Goal: Task Accomplishment & Management: Complete application form

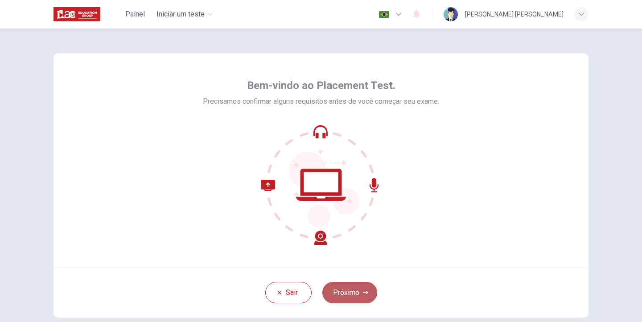
click at [352, 295] on button "Próximo" at bounding box center [349, 292] width 55 height 21
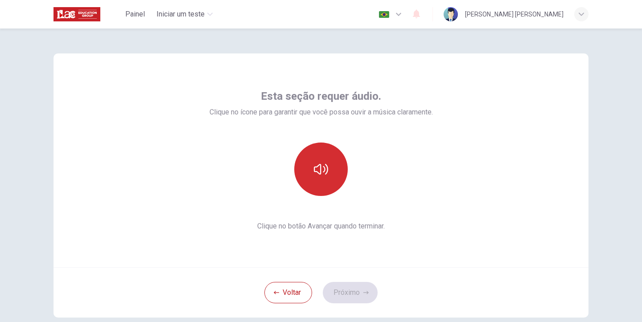
click at [319, 164] on icon "button" at bounding box center [321, 169] width 14 height 11
click at [348, 301] on button "Próximo" at bounding box center [350, 292] width 55 height 21
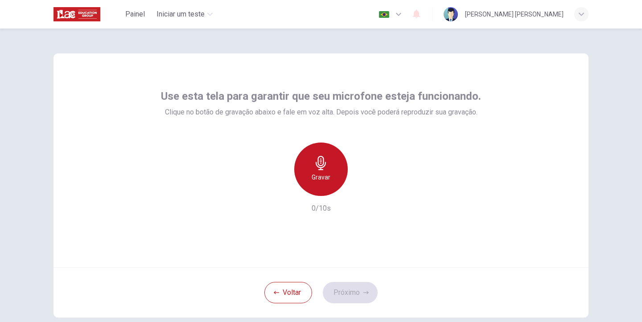
click at [324, 176] on h6 "Gravar" at bounding box center [321, 177] width 19 height 11
click at [322, 172] on div "Parar" at bounding box center [321, 170] width 54 height 54
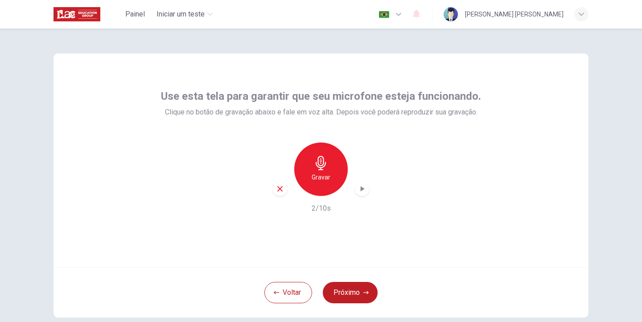
click at [328, 167] on div "Gravar" at bounding box center [321, 170] width 54 height 54
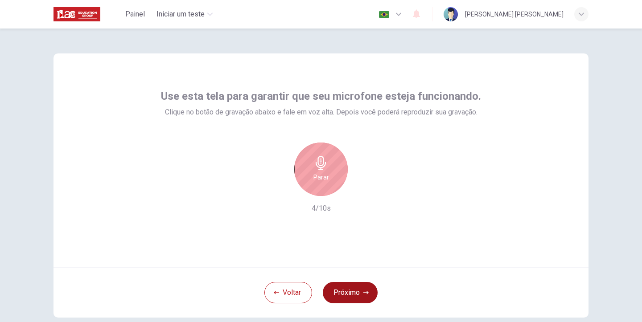
click at [347, 293] on button "Próximo" at bounding box center [350, 292] width 55 height 21
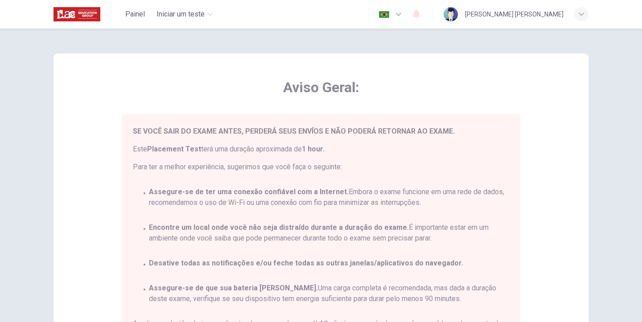
scroll to position [41, 0]
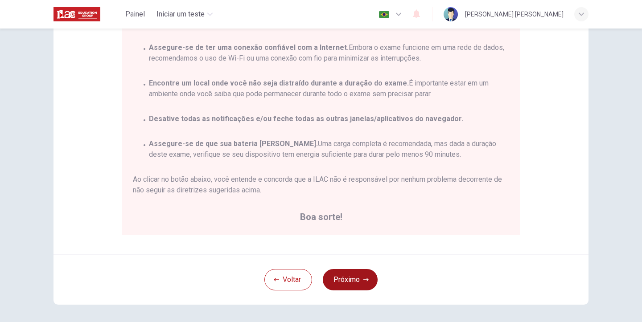
click at [349, 282] on button "Próximo" at bounding box center [350, 279] width 55 height 21
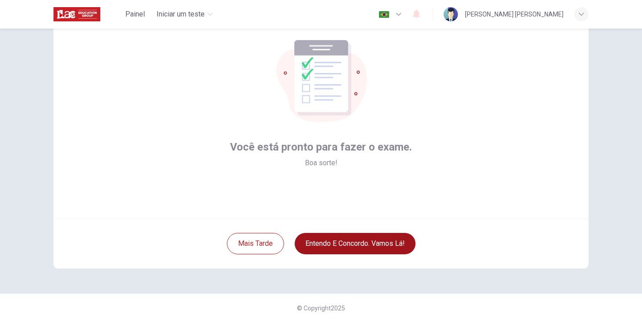
scroll to position [49, 0]
click at [356, 247] on button "Entendo e concordo. Vamos lá!" at bounding box center [355, 243] width 121 height 21
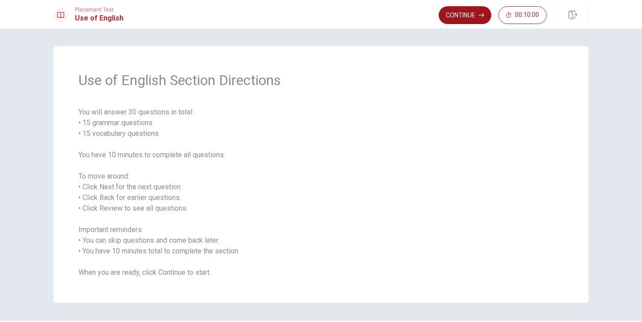
click at [475, 18] on button "Continue" at bounding box center [465, 15] width 53 height 18
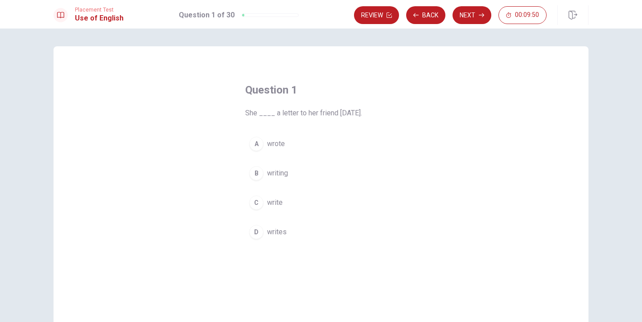
click at [257, 142] on div "A" at bounding box center [256, 144] width 14 height 14
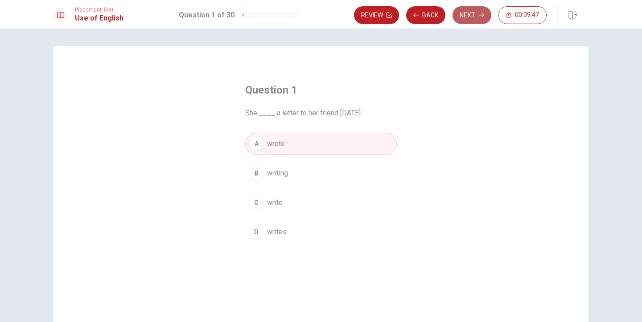
click at [468, 17] on button "Next" at bounding box center [472, 15] width 39 height 18
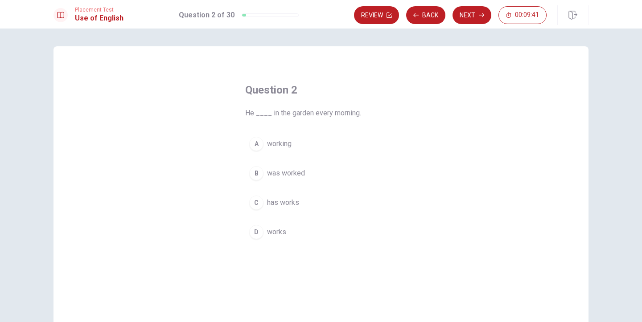
click at [256, 147] on div "A" at bounding box center [256, 144] width 14 height 14
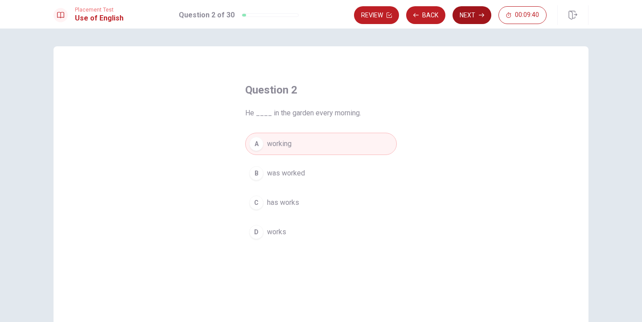
click at [467, 14] on button "Next" at bounding box center [472, 15] width 39 height 18
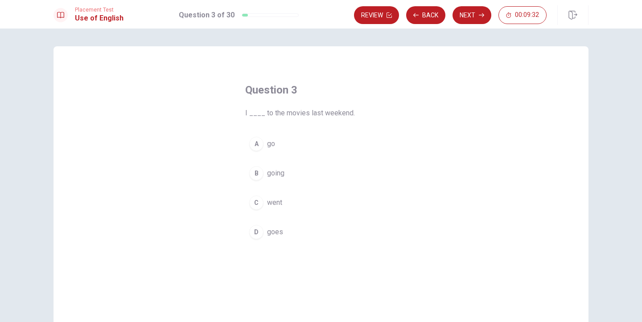
click at [257, 199] on div "C" at bounding box center [256, 203] width 14 height 14
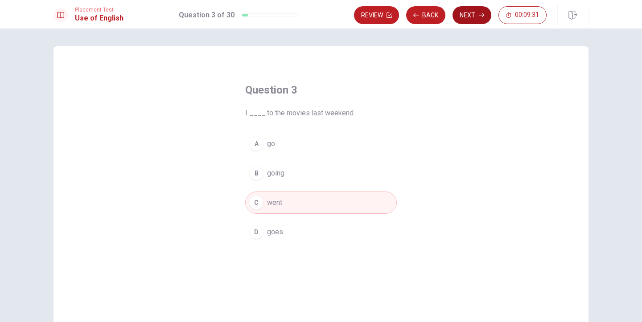
click at [478, 17] on button "Next" at bounding box center [472, 15] width 39 height 18
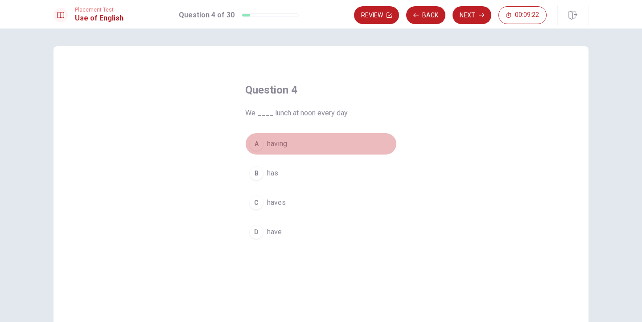
click at [274, 142] on span "having" at bounding box center [277, 144] width 20 height 11
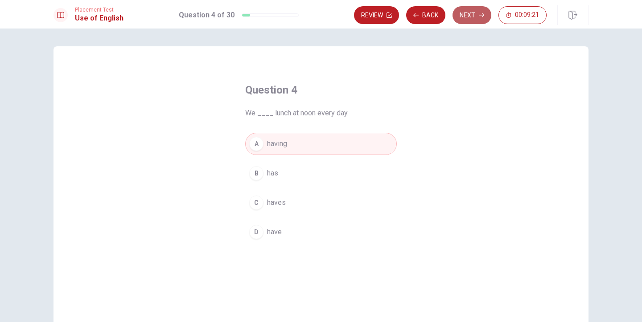
click at [474, 15] on button "Next" at bounding box center [472, 15] width 39 height 18
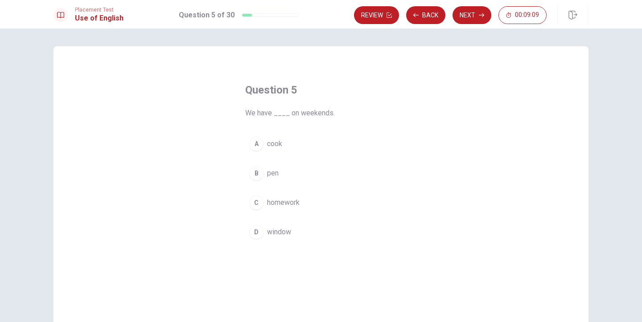
click at [252, 171] on div "B" at bounding box center [256, 173] width 14 height 14
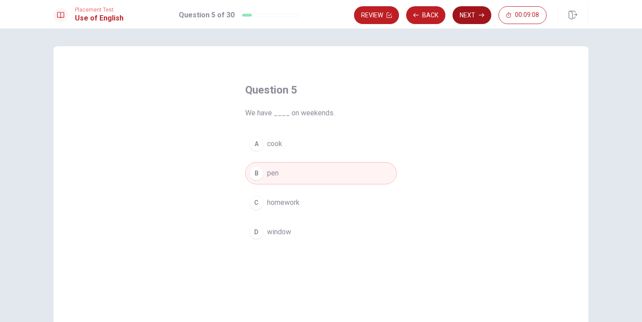
click at [474, 16] on button "Next" at bounding box center [472, 15] width 39 height 18
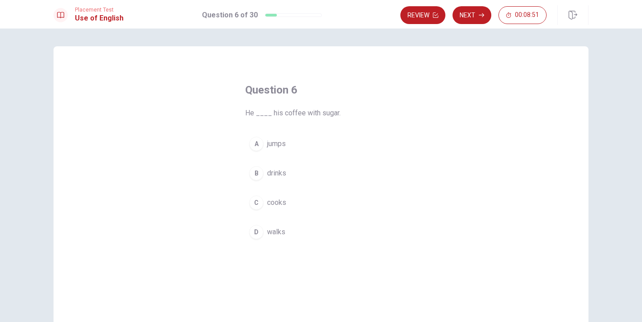
click at [277, 169] on span "drinks" at bounding box center [276, 173] width 19 height 11
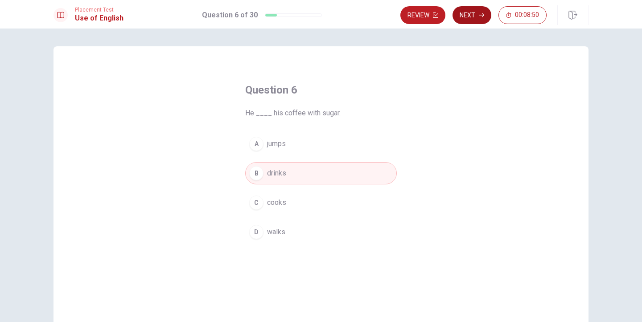
click at [466, 17] on button "Next" at bounding box center [472, 15] width 39 height 18
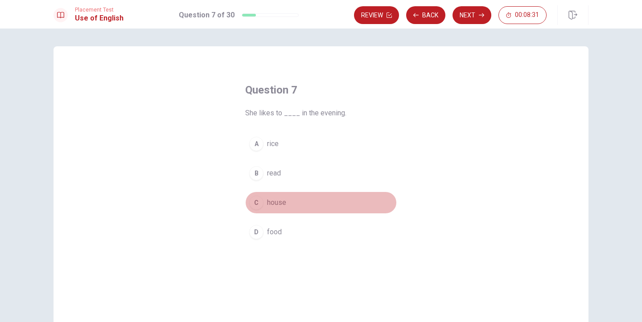
click at [261, 199] on div "C" at bounding box center [256, 203] width 14 height 14
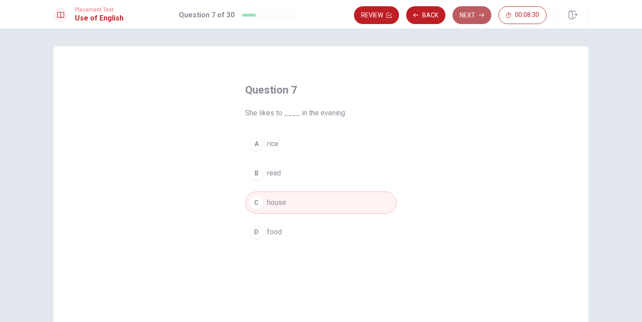
click at [459, 18] on button "Next" at bounding box center [472, 15] width 39 height 18
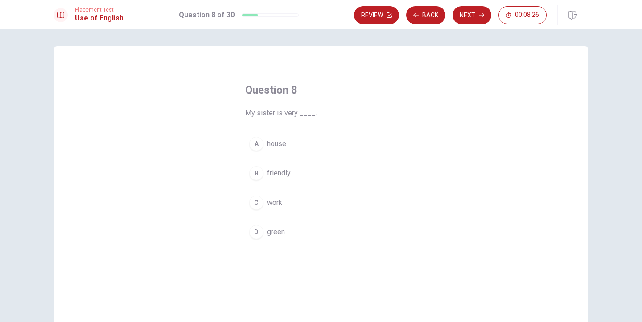
click at [277, 173] on span "friendly" at bounding box center [279, 173] width 24 height 11
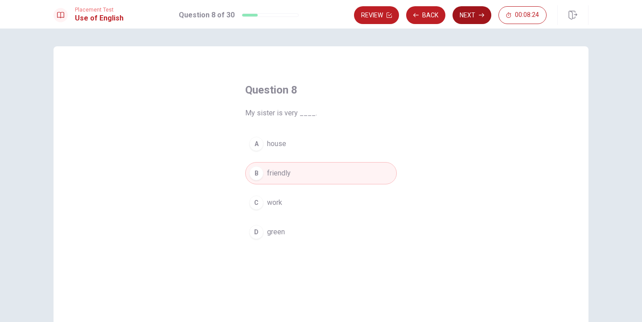
click at [467, 17] on button "Next" at bounding box center [472, 15] width 39 height 18
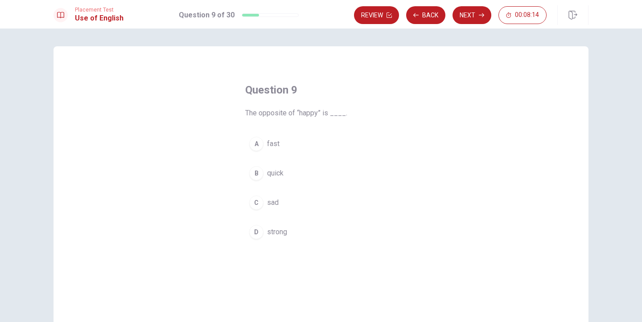
click at [256, 198] on div "C" at bounding box center [256, 203] width 14 height 14
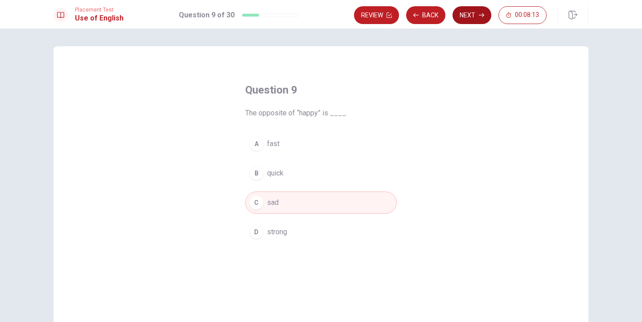
click at [467, 18] on button "Next" at bounding box center [472, 15] width 39 height 18
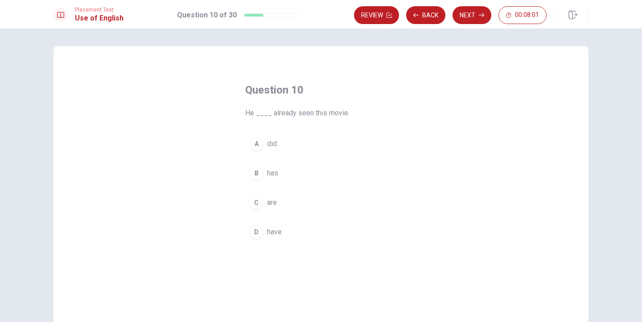
click at [255, 146] on div "A" at bounding box center [256, 144] width 14 height 14
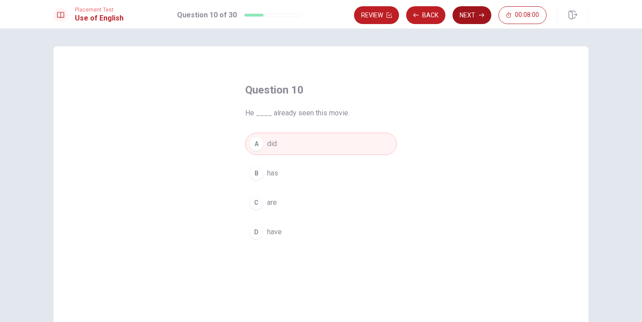
click at [475, 17] on button "Next" at bounding box center [472, 15] width 39 height 18
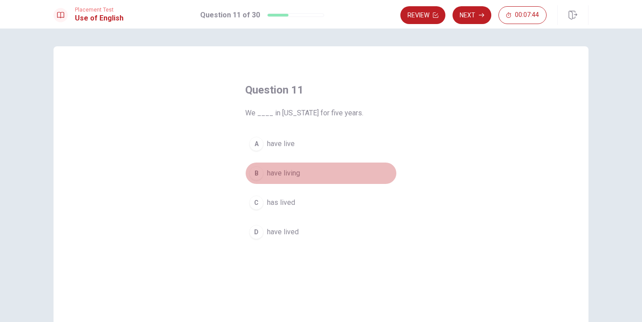
click at [263, 174] on button "B have living" at bounding box center [321, 173] width 152 height 22
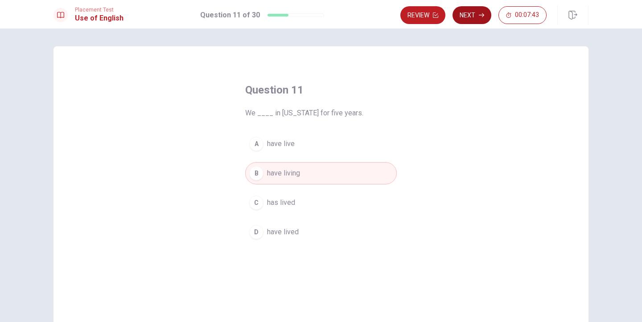
click at [468, 12] on button "Next" at bounding box center [472, 15] width 39 height 18
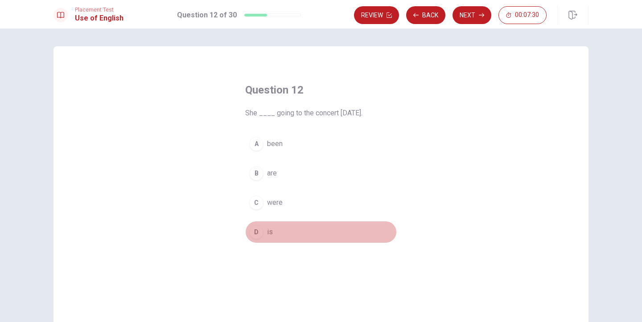
click at [252, 236] on div "D" at bounding box center [256, 232] width 14 height 14
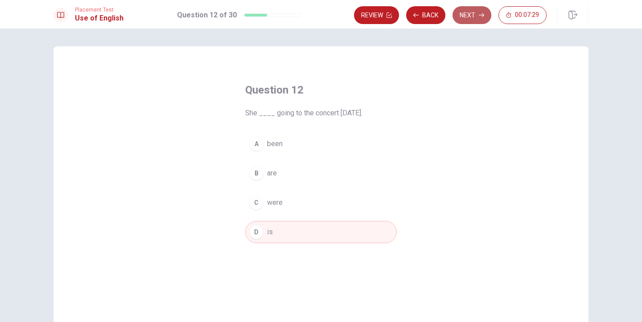
click at [462, 16] on button "Next" at bounding box center [472, 15] width 39 height 18
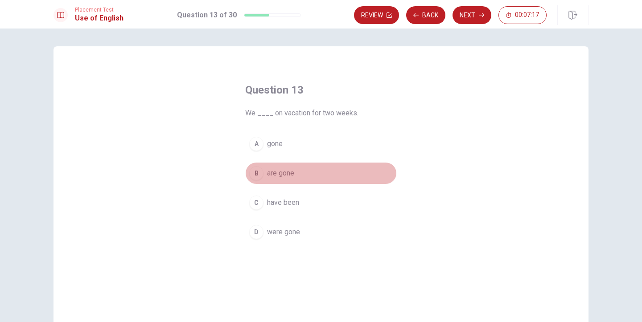
click at [285, 179] on button "B are gone" at bounding box center [321, 173] width 152 height 22
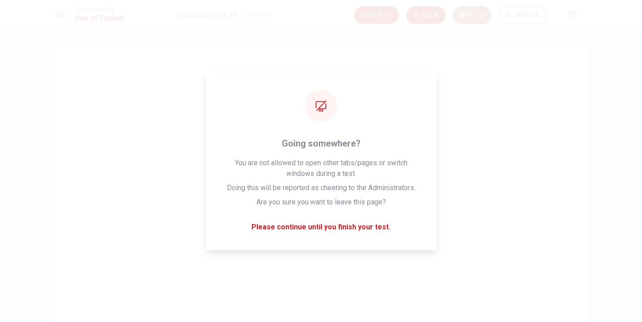
click at [463, 13] on button "Next" at bounding box center [472, 15] width 39 height 18
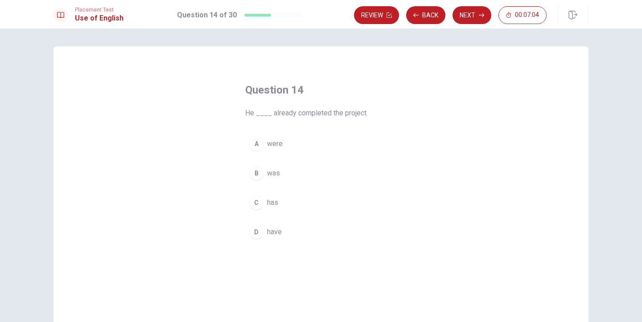
click at [258, 199] on div "C" at bounding box center [256, 203] width 14 height 14
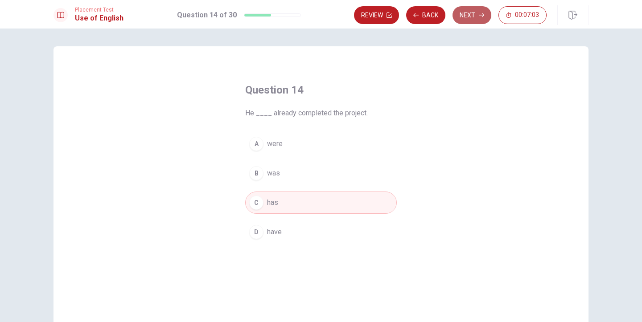
click at [473, 21] on button "Next" at bounding box center [472, 15] width 39 height 18
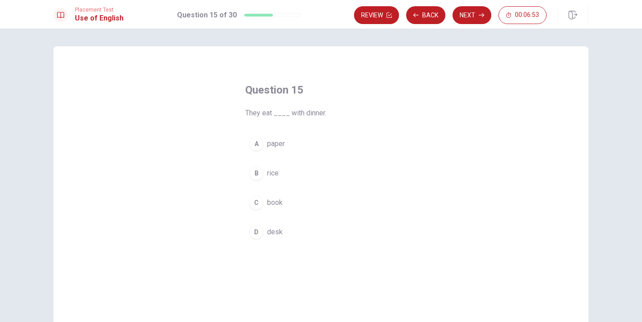
click at [271, 171] on span "rice" at bounding box center [273, 173] width 12 height 11
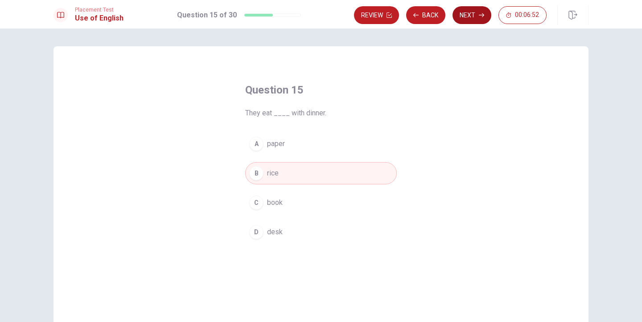
click at [480, 13] on icon "button" at bounding box center [481, 14] width 5 height 5
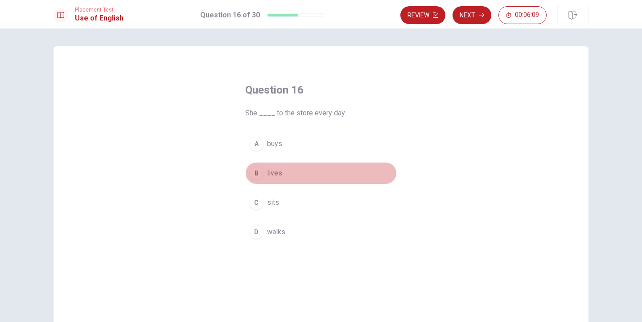
click at [280, 169] on span "lives" at bounding box center [274, 173] width 15 height 11
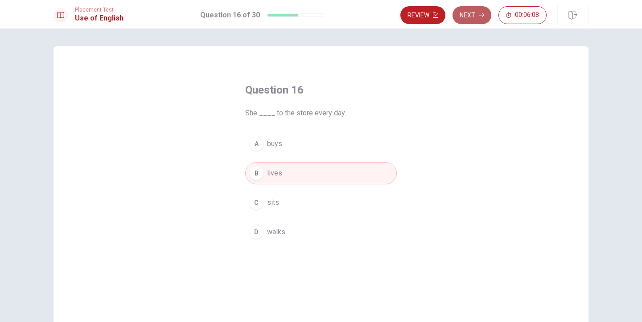
click at [466, 17] on button "Next" at bounding box center [472, 15] width 39 height 18
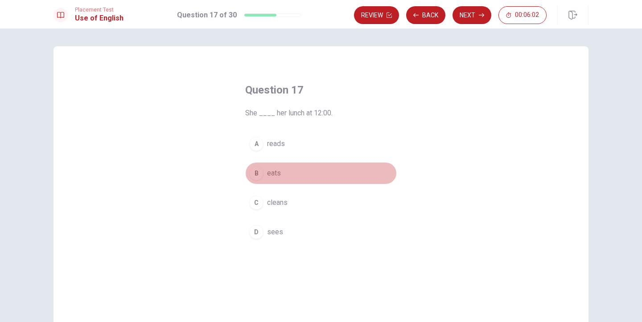
click at [273, 176] on span "eats" at bounding box center [274, 173] width 14 height 11
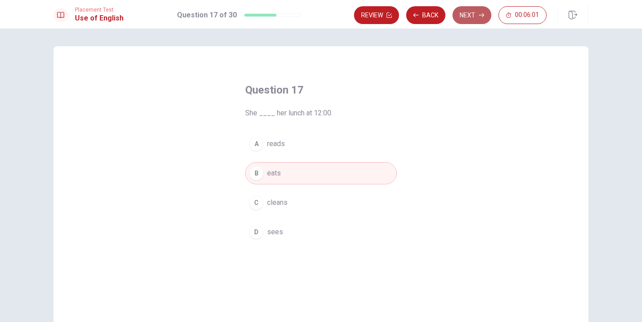
click at [475, 16] on button "Next" at bounding box center [472, 15] width 39 height 18
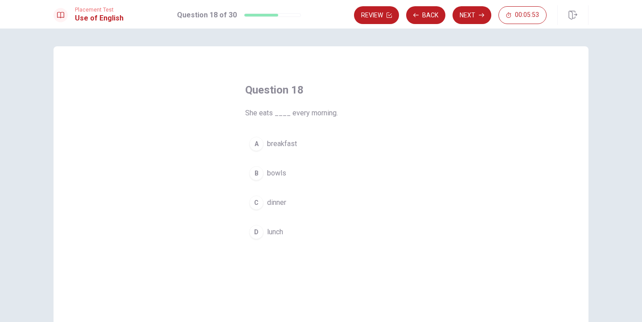
click at [287, 145] on span "breakfast" at bounding box center [282, 144] width 30 height 11
click at [464, 17] on button "Next" at bounding box center [472, 15] width 39 height 18
click at [280, 225] on button "D slow" at bounding box center [321, 232] width 152 height 22
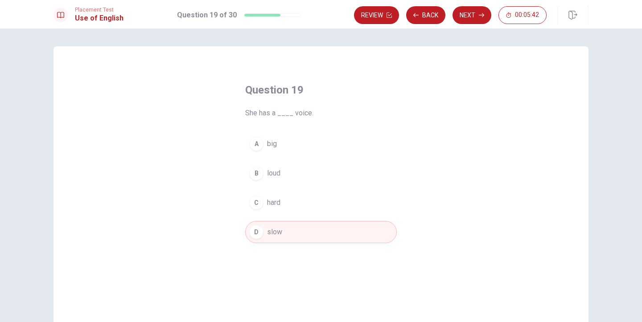
click at [459, 27] on div "Placement Test Use of English Question 19 of 30 Review Back Next 00:05:42" at bounding box center [321, 14] width 642 height 29
click at [293, 232] on button "D slow" at bounding box center [321, 232] width 152 height 22
click at [462, 18] on button "Next" at bounding box center [472, 15] width 39 height 18
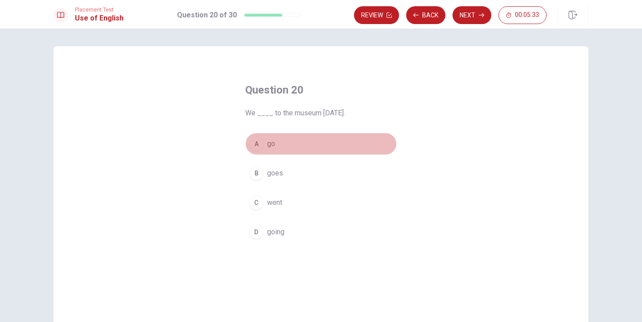
click at [269, 145] on span "go" at bounding box center [271, 144] width 8 height 11
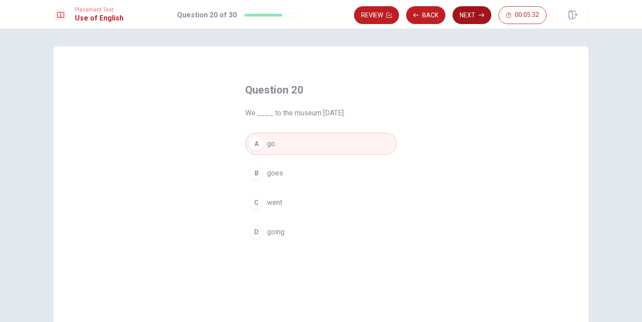
click at [461, 17] on button "Next" at bounding box center [472, 15] width 39 height 18
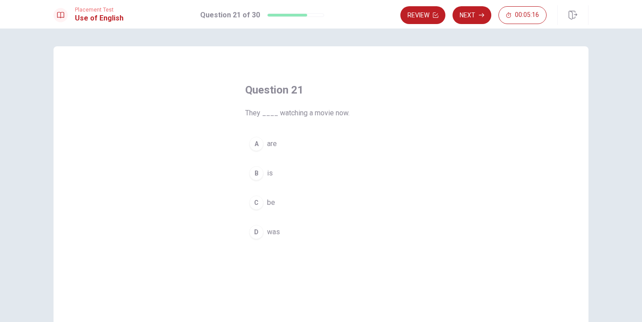
click at [273, 146] on span "are" at bounding box center [272, 144] width 10 height 11
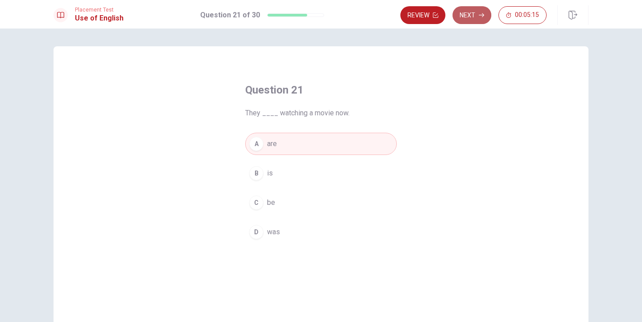
click at [477, 10] on button "Next" at bounding box center [472, 15] width 39 height 18
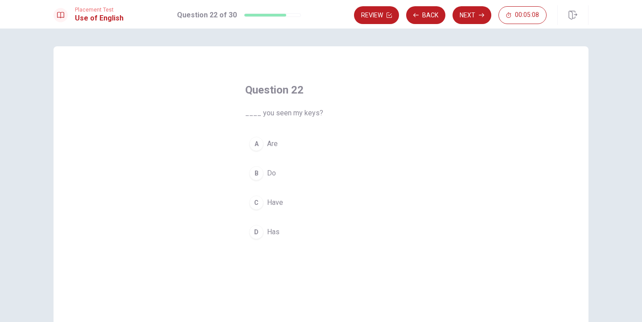
click at [268, 173] on span "Do" at bounding box center [271, 173] width 9 height 11
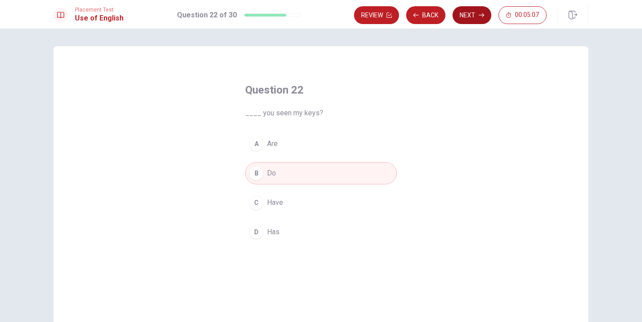
click at [471, 17] on button "Next" at bounding box center [472, 15] width 39 height 18
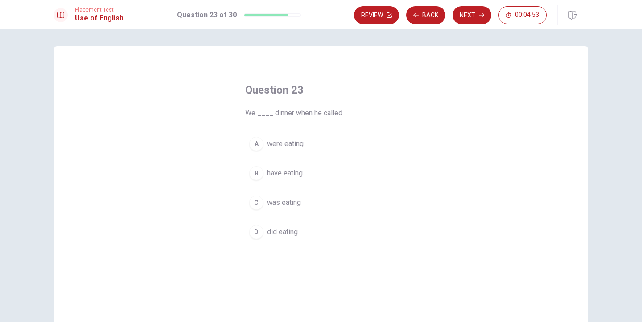
click at [256, 207] on div "C" at bounding box center [256, 203] width 14 height 14
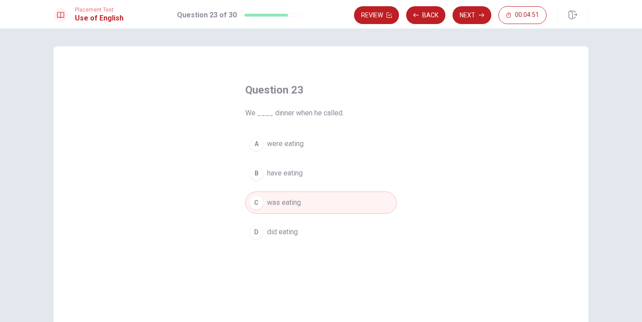
click at [262, 229] on button "D did eating" at bounding box center [321, 232] width 152 height 22
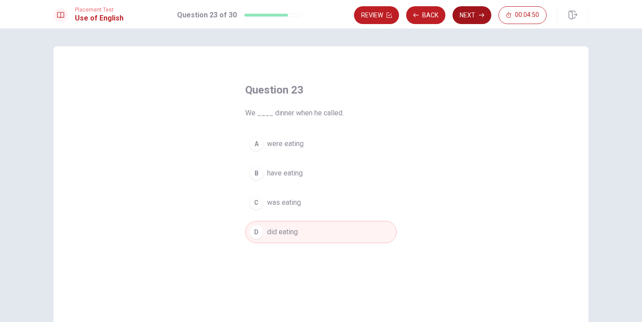
click at [475, 12] on button "Next" at bounding box center [472, 15] width 39 height 18
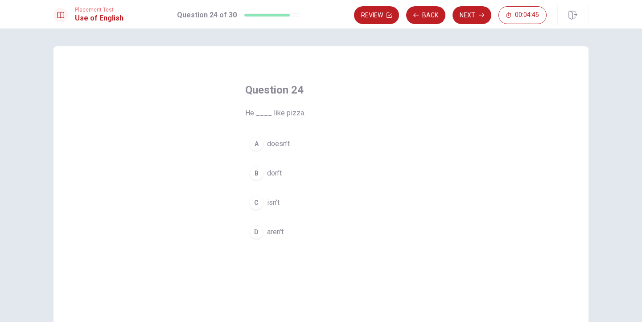
click at [262, 170] on button "B don’t" at bounding box center [321, 173] width 152 height 22
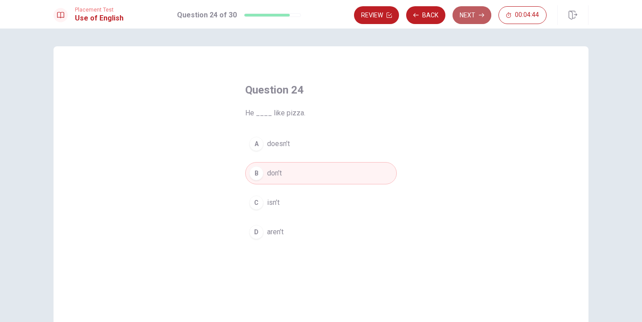
click at [468, 22] on button "Next" at bounding box center [472, 15] width 39 height 18
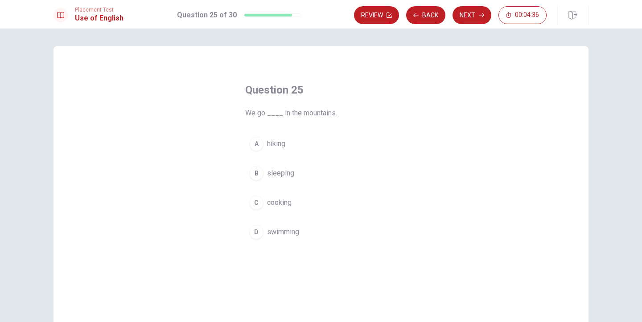
click at [276, 138] on button "A hiking" at bounding box center [321, 144] width 152 height 22
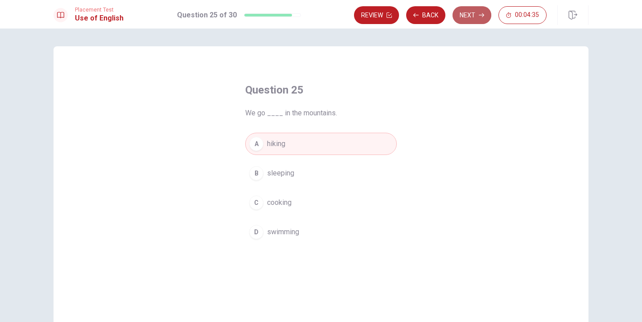
click at [463, 21] on button "Next" at bounding box center [472, 15] width 39 height 18
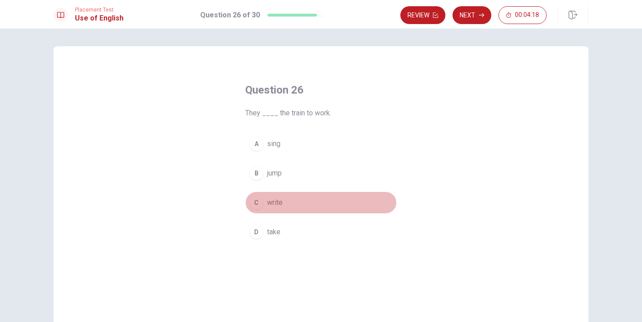
click at [271, 207] on span "write" at bounding box center [275, 203] width 16 height 11
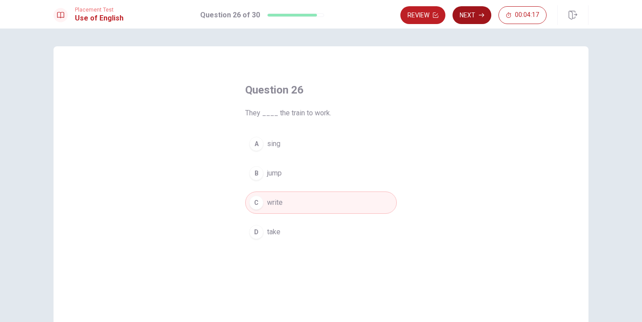
click at [475, 12] on button "Next" at bounding box center [472, 15] width 39 height 18
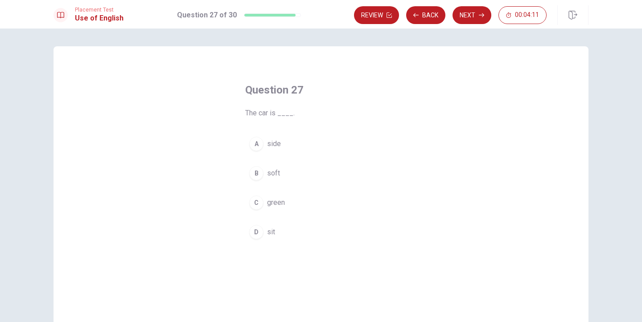
click at [259, 204] on div "C" at bounding box center [256, 203] width 14 height 14
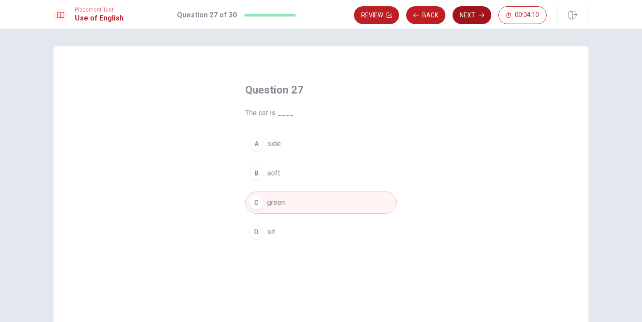
click at [466, 19] on button "Next" at bounding box center [472, 15] width 39 height 18
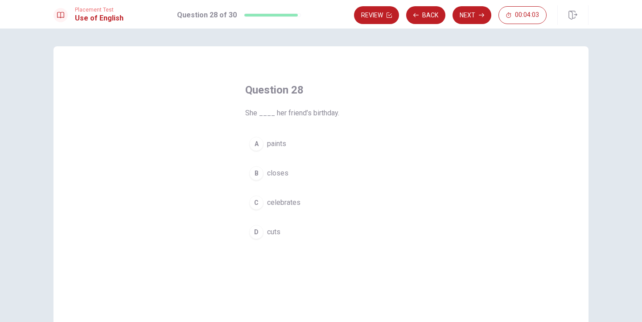
click at [294, 199] on span "celebrates" at bounding box center [283, 203] width 33 height 11
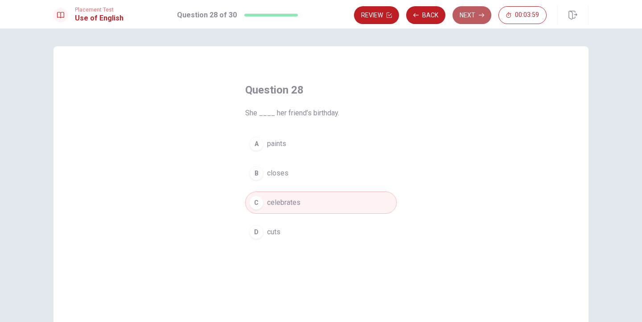
click at [477, 16] on button "Next" at bounding box center [472, 15] width 39 height 18
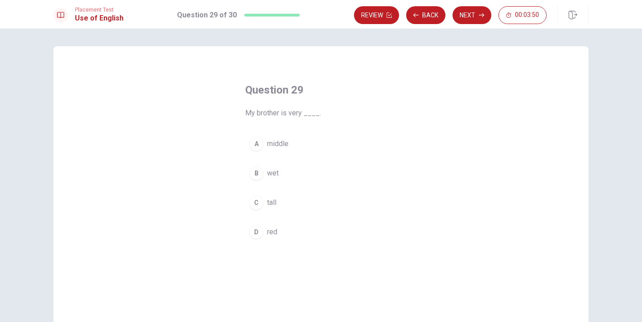
click at [287, 140] on span "middle" at bounding box center [277, 144] width 21 height 11
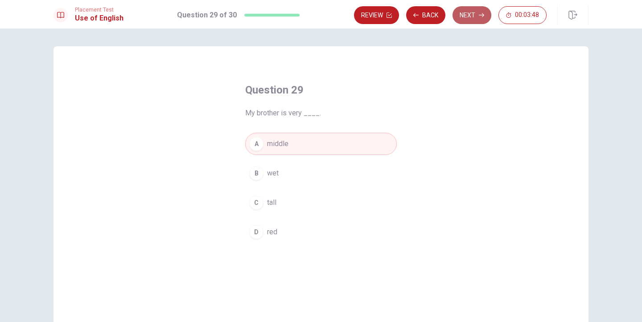
click at [471, 19] on button "Next" at bounding box center [472, 15] width 39 height 18
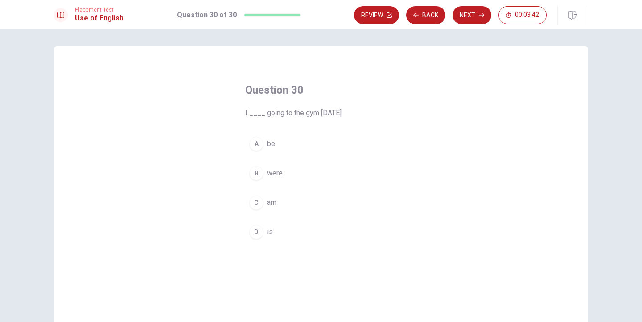
click at [274, 203] on span "am" at bounding box center [271, 203] width 9 height 11
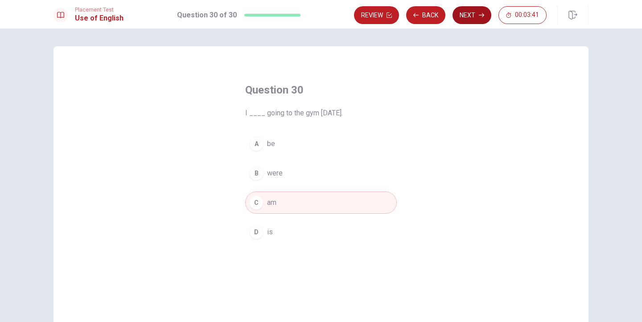
click at [466, 17] on button "Next" at bounding box center [472, 15] width 39 height 18
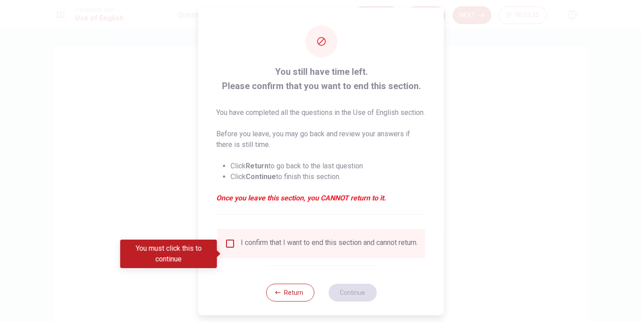
drag, startPoint x: 274, startPoint y: 66, endPoint x: 330, endPoint y: 175, distance: 122.3
click at [330, 175] on div "You still have time left. Please confirm that you want to end this section. You…" at bounding box center [321, 139] width 210 height 150
click at [329, 171] on ul "Click Return to go back to the last question Click Continue to finish this sect…" at bounding box center [321, 171] width 210 height 36
click at [231, 249] on input "You must click this to continue" at bounding box center [230, 243] width 11 height 11
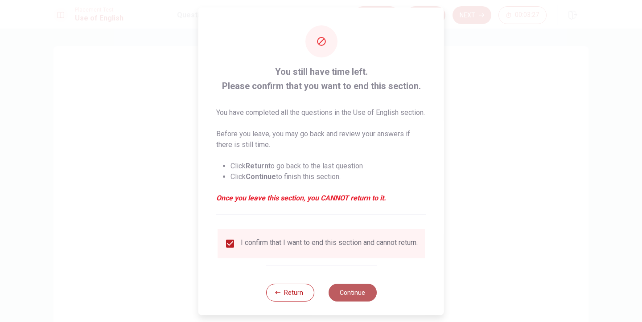
click at [346, 301] on button "Continue" at bounding box center [352, 293] width 48 height 18
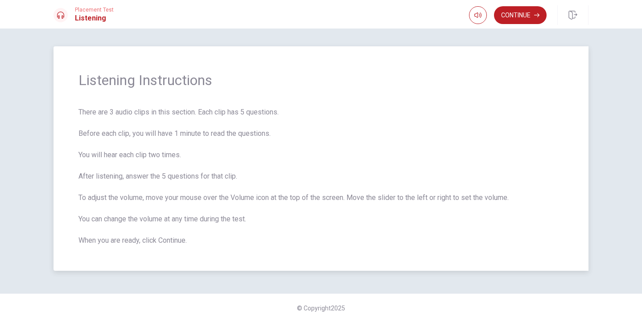
drag, startPoint x: 81, startPoint y: 111, endPoint x: 170, endPoint y: 215, distance: 137.0
click at [171, 217] on span "There are 3 audio clips in this section. Each clip has 5 questions. Before each…" at bounding box center [320, 176] width 485 height 139
click at [176, 111] on span "There are 3 audio clips in this section. Each clip has 5 questions. Before each…" at bounding box center [320, 176] width 485 height 139
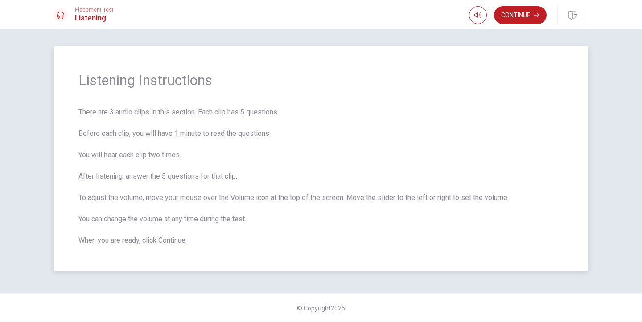
click at [185, 175] on span "There are 3 audio clips in this section. Each clip has 5 questions. Before each…" at bounding box center [320, 176] width 485 height 139
drag, startPoint x: 119, startPoint y: 109, endPoint x: 130, endPoint y: 238, distance: 129.4
click at [217, 174] on span "There are 3 audio clips in this section. Each clip has 5 questions. Before each…" at bounding box center [320, 176] width 485 height 139
click at [217, 173] on span "There are 3 audio clips in this section. Each clip has 5 questions. Before each…" at bounding box center [320, 176] width 485 height 139
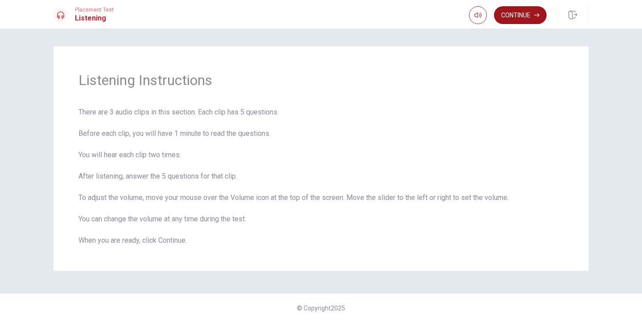
click at [521, 13] on button "Continue" at bounding box center [520, 15] width 53 height 18
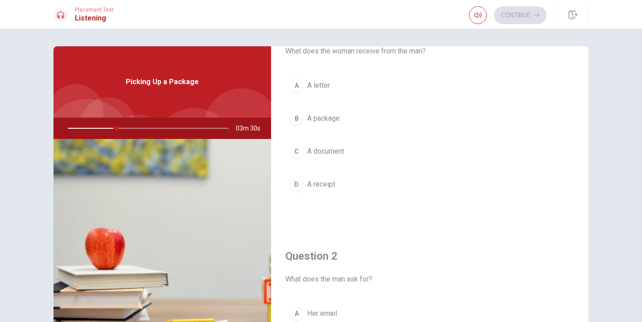
scroll to position [37, 0]
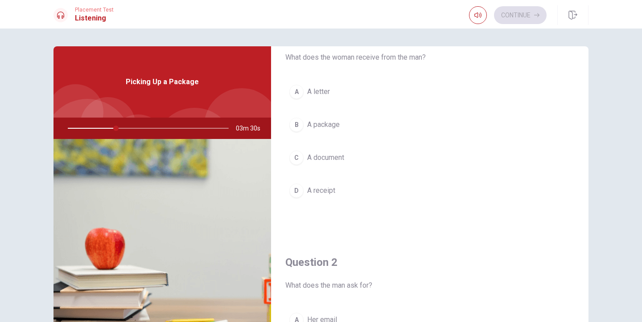
click at [322, 120] on span "A package" at bounding box center [323, 125] width 33 height 11
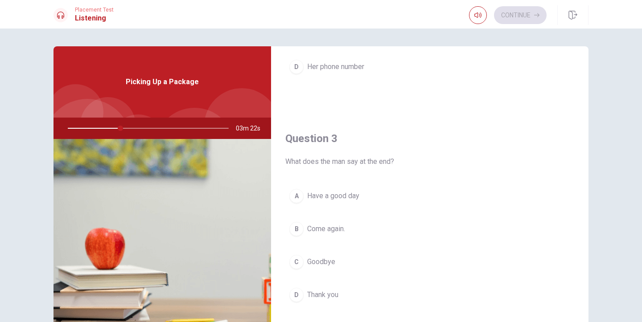
scroll to position [391, 0]
click at [304, 259] on button "C Goodbye" at bounding box center [429, 261] width 289 height 22
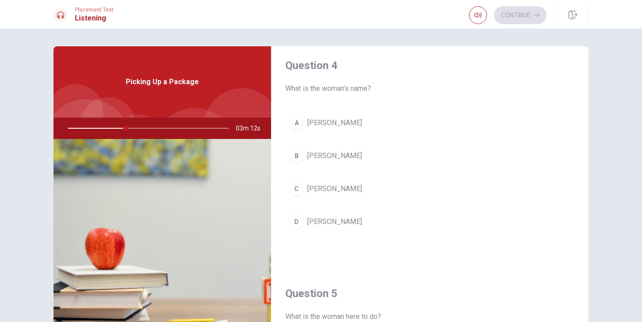
scroll to position [690, 0]
click at [322, 156] on span "[PERSON_NAME]" at bounding box center [334, 156] width 55 height 11
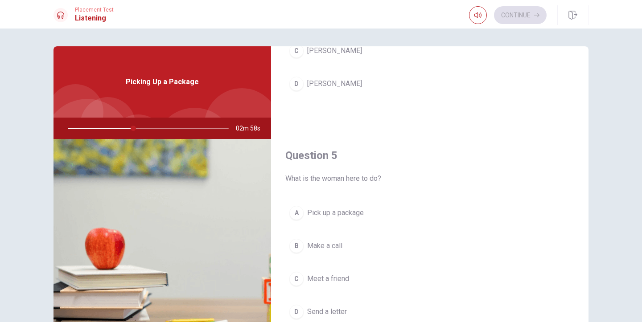
scroll to position [832, 0]
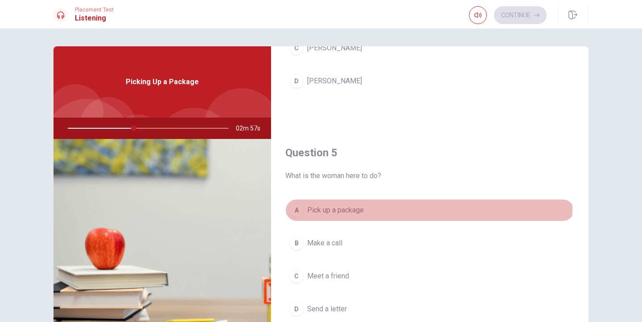
click at [334, 208] on span "Pick up a package" at bounding box center [335, 210] width 57 height 11
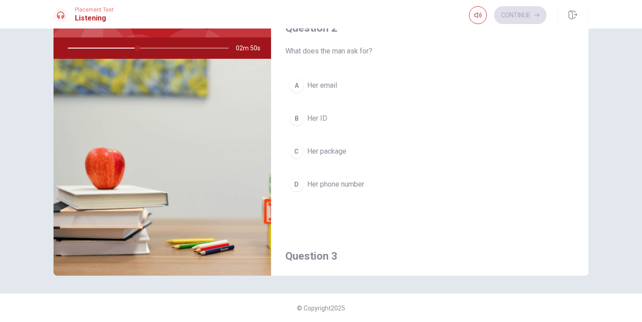
scroll to position [187, 0]
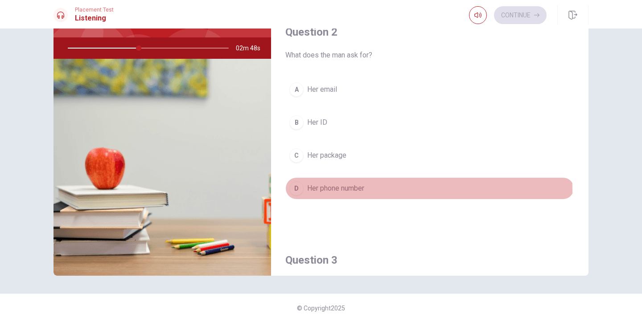
click at [336, 190] on span "Her phone number" at bounding box center [335, 188] width 57 height 11
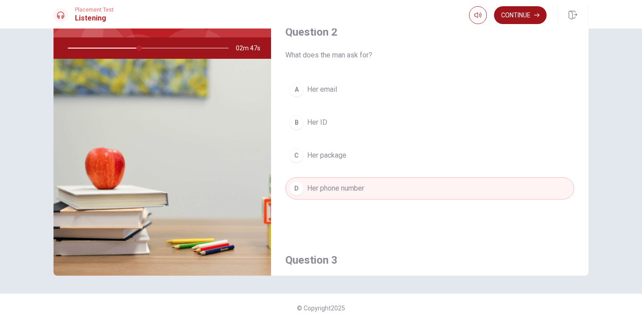
click at [508, 10] on button "Continue" at bounding box center [520, 15] width 53 height 18
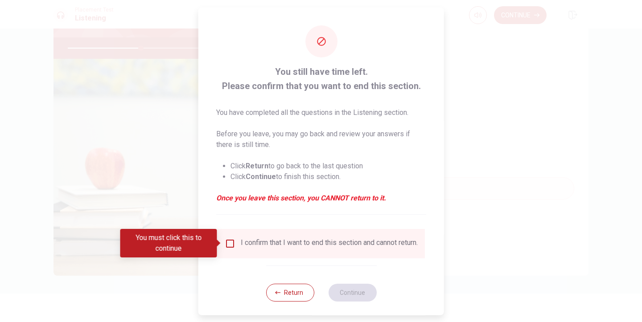
click at [228, 245] on input "You must click this to continue" at bounding box center [230, 243] width 11 height 11
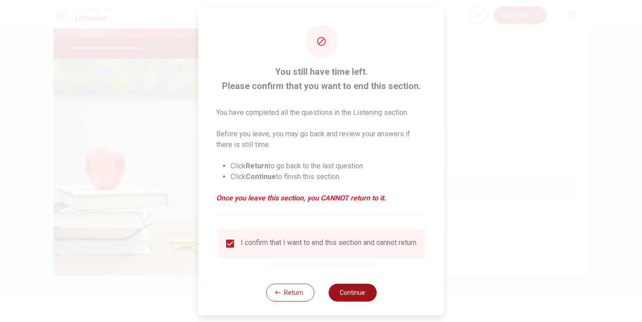
click at [342, 299] on button "Continue" at bounding box center [352, 293] width 48 height 18
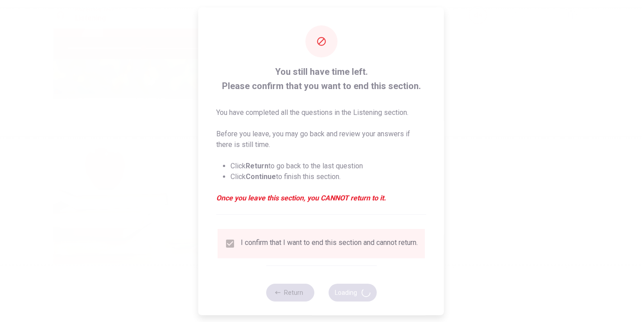
type input "47"
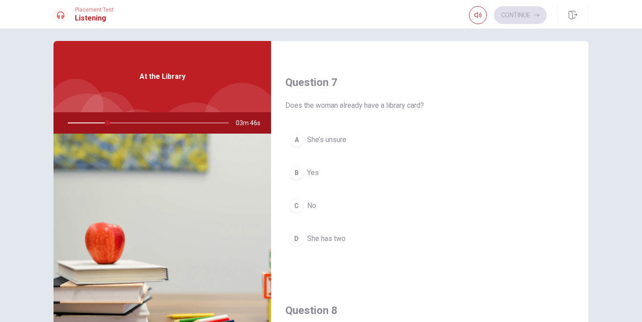
scroll to position [211, 0]
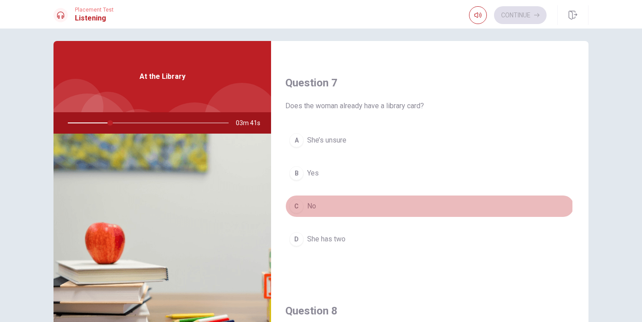
click at [309, 207] on span "No" at bounding box center [311, 206] width 9 height 11
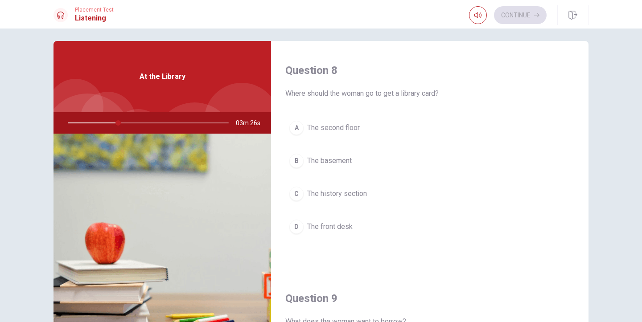
scroll to position [472, 0]
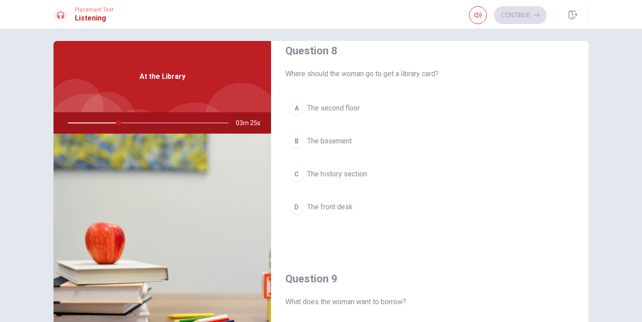
click at [325, 105] on span "The second floor" at bounding box center [333, 108] width 53 height 11
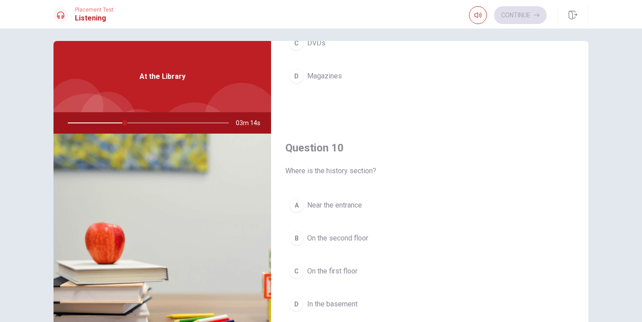
scroll to position [832, 0]
click at [311, 236] on span "On the second floor" at bounding box center [337, 238] width 61 height 11
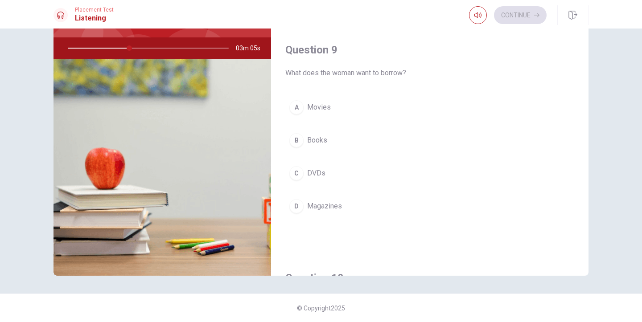
scroll to position [624, 0]
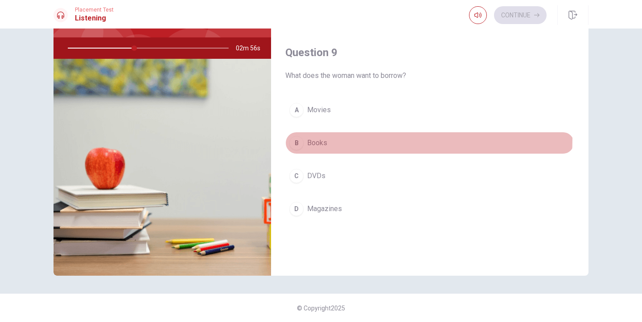
click at [330, 139] on button "B Books" at bounding box center [429, 143] width 289 height 22
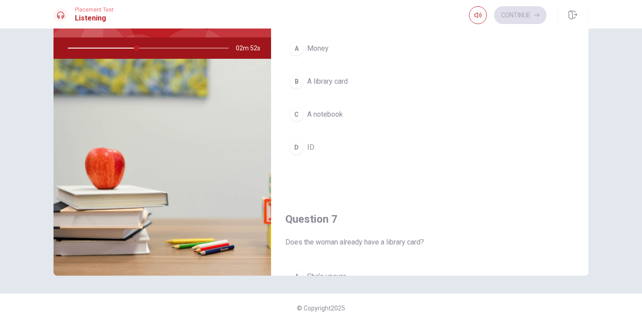
scroll to position [63, 0]
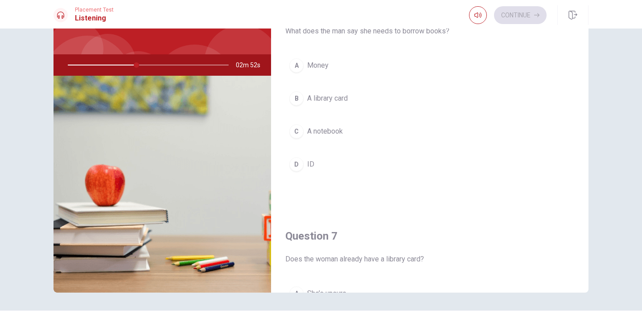
click at [340, 96] on span "A library card" at bounding box center [327, 98] width 41 height 11
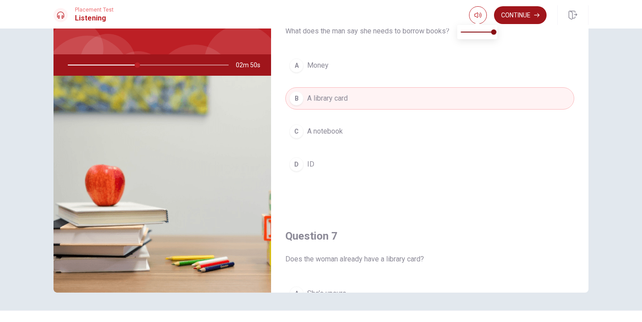
click at [511, 19] on button "Continue" at bounding box center [520, 15] width 53 height 18
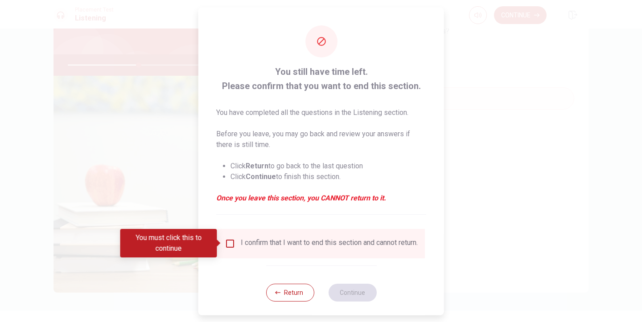
click at [280, 248] on div "I confirm that I want to end this section and cannot return." at bounding box center [329, 243] width 177 height 11
click at [229, 244] on input "You must click this to continue" at bounding box center [230, 243] width 11 height 11
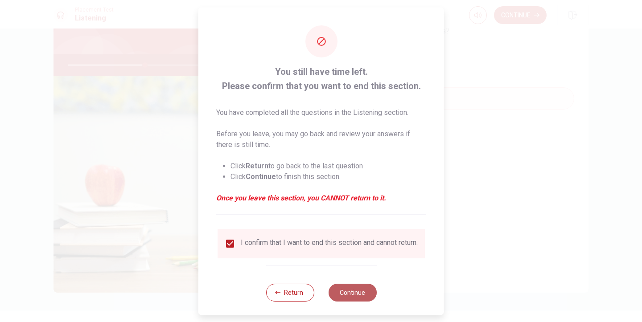
click at [355, 300] on button "Continue" at bounding box center [352, 293] width 48 height 18
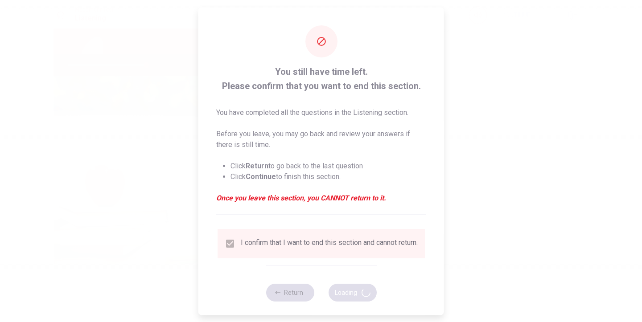
type input "49"
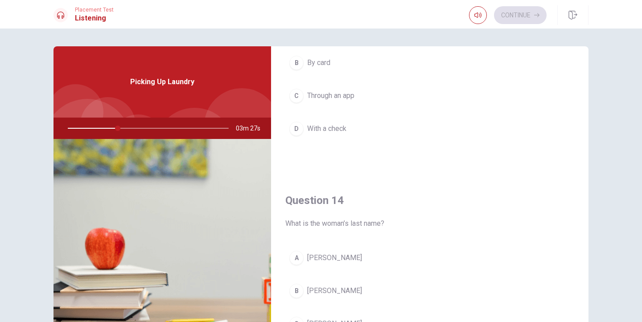
scroll to position [611, 0]
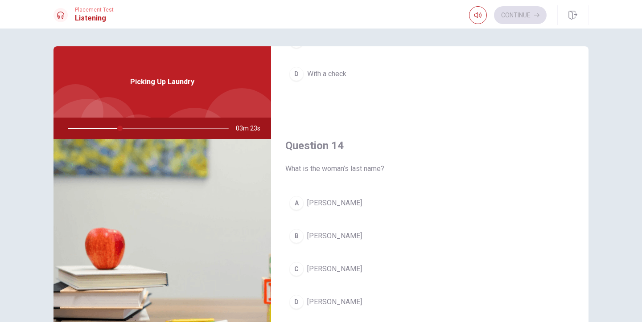
click at [334, 203] on span "[PERSON_NAME]" at bounding box center [334, 203] width 55 height 11
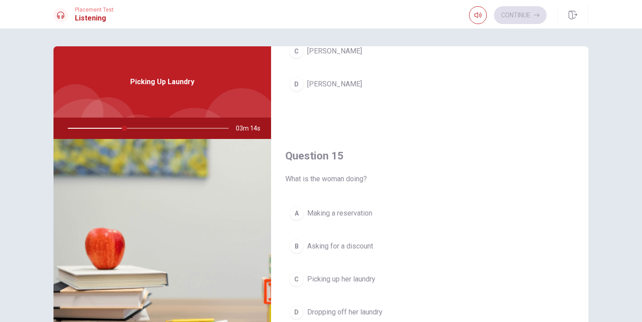
scroll to position [832, 0]
click at [354, 278] on span "Picking up her laundry" at bounding box center [341, 276] width 68 height 11
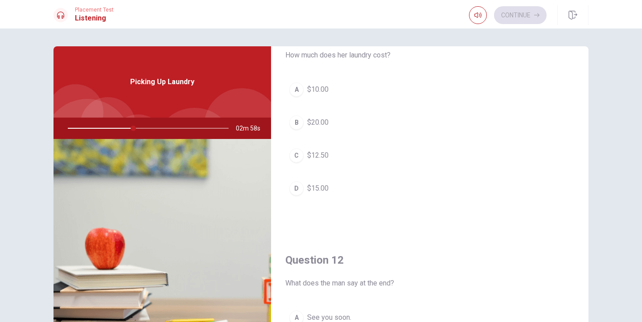
scroll to position [38, 0]
drag, startPoint x: 316, startPoint y: 119, endPoint x: 335, endPoint y: 145, distance: 31.6
click at [317, 119] on span "$20.00" at bounding box center [317, 124] width 21 height 11
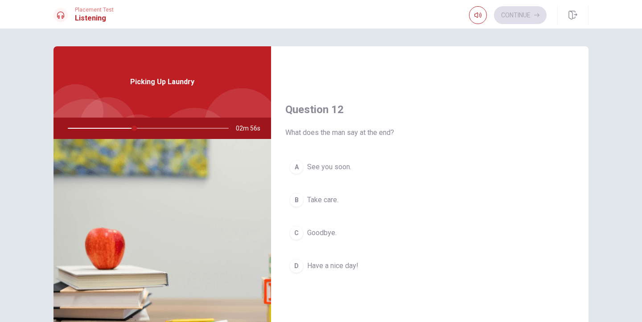
scroll to position [225, 0]
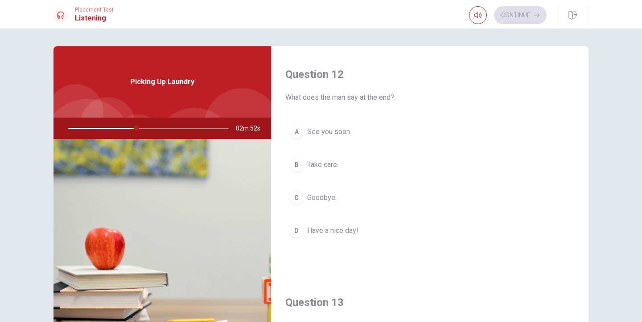
click at [343, 231] on span "Have a nice day!" at bounding box center [332, 231] width 51 height 11
click at [324, 126] on button "A In cash" at bounding box center [429, 132] width 289 height 22
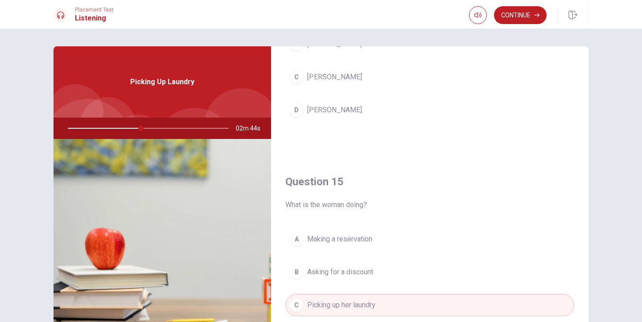
scroll to position [832, 0]
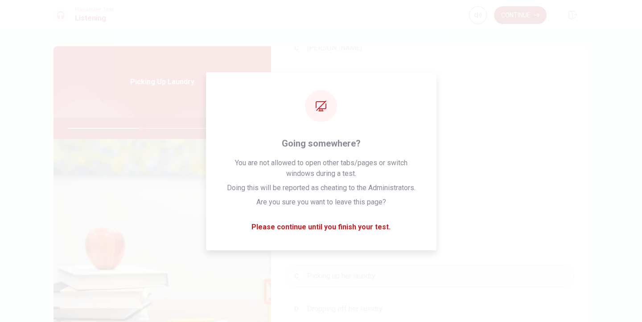
click at [523, 13] on button "Continue" at bounding box center [520, 15] width 53 height 18
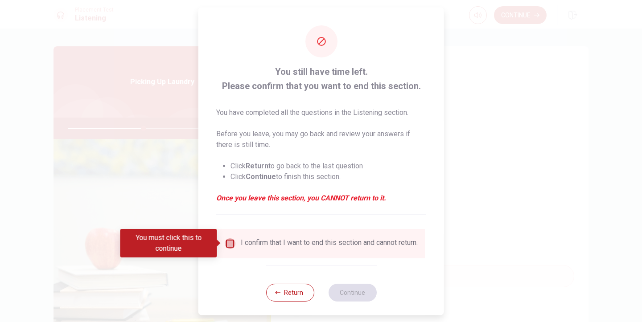
click at [232, 248] on input "You must click this to continue" at bounding box center [230, 243] width 11 height 11
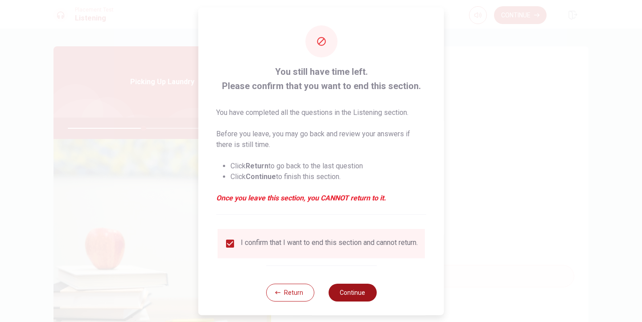
click at [346, 297] on button "Continue" at bounding box center [352, 293] width 48 height 18
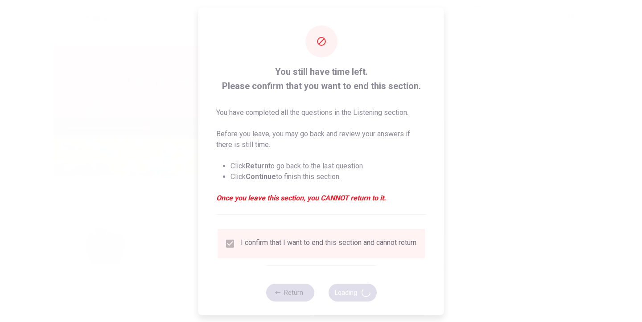
type input "48"
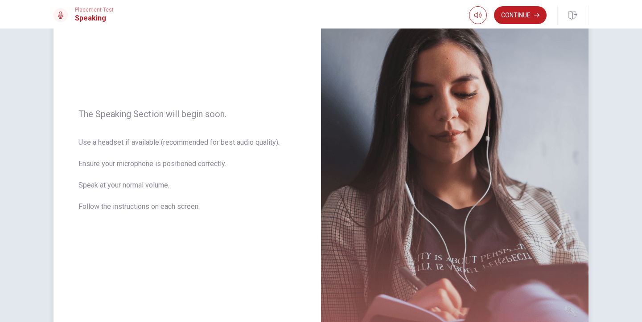
scroll to position [75, 0]
click at [473, 125] on img at bounding box center [455, 165] width 268 height 389
click at [527, 10] on button "Continue" at bounding box center [520, 15] width 53 height 18
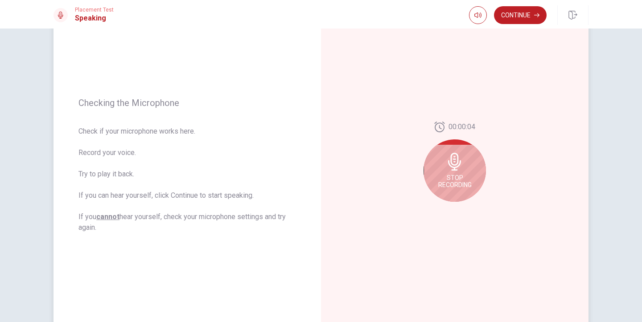
click at [451, 165] on icon at bounding box center [454, 162] width 13 height 18
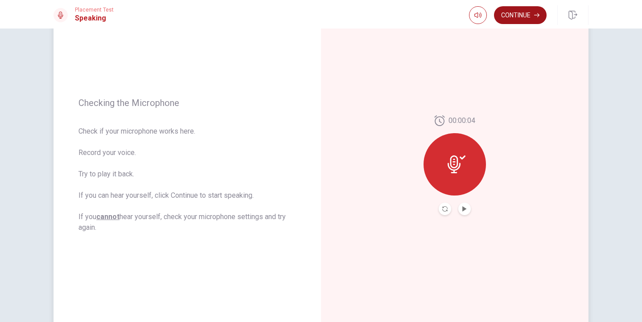
click at [524, 15] on button "Continue" at bounding box center [520, 15] width 53 height 18
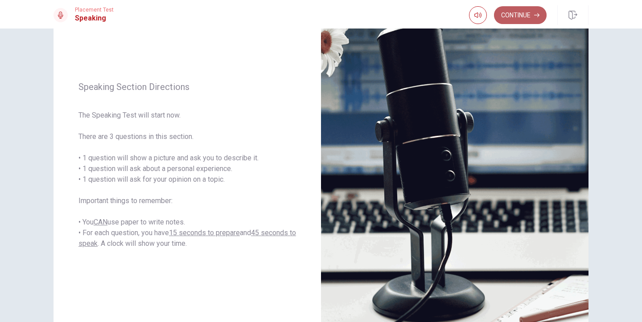
click at [520, 12] on button "Continue" at bounding box center [520, 15] width 53 height 18
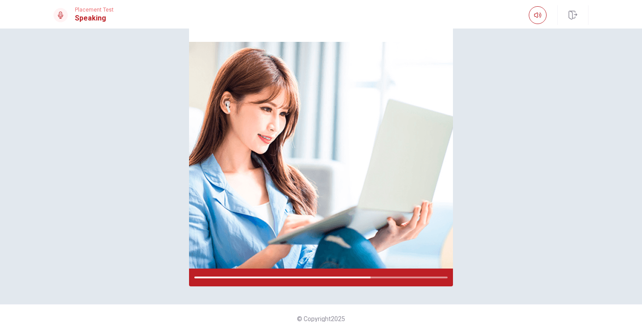
scroll to position [69, 0]
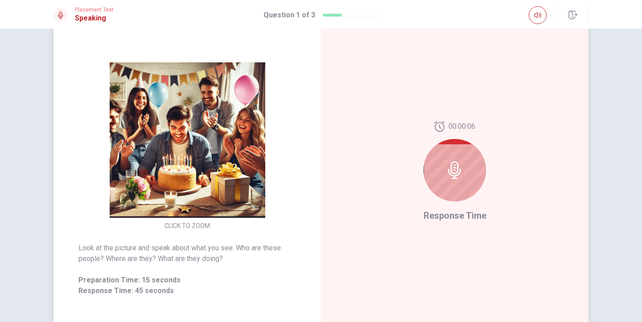
click at [461, 165] on icon at bounding box center [455, 170] width 18 height 18
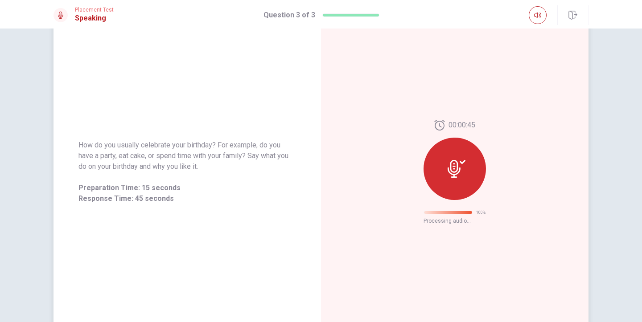
scroll to position [0, 0]
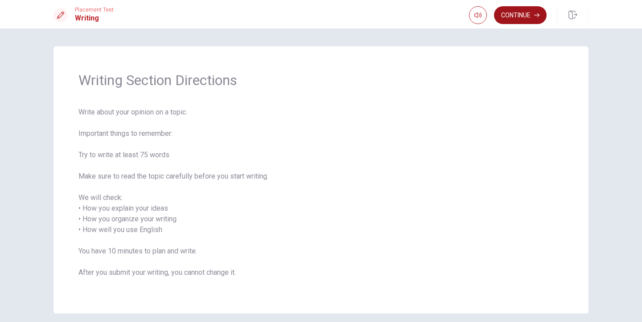
click at [516, 16] on button "Continue" at bounding box center [520, 15] width 53 height 18
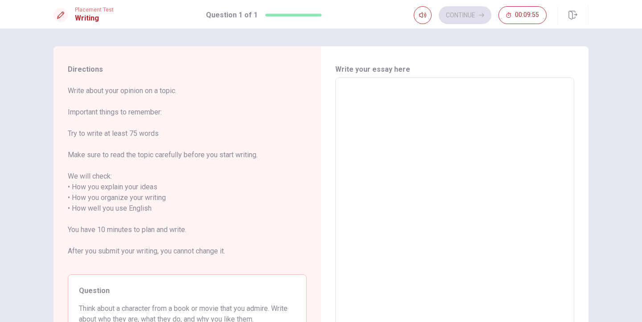
click at [392, 103] on textarea at bounding box center [455, 209] width 227 height 248
click at [392, 102] on textarea at bounding box center [455, 209] width 227 height 248
type textarea "c"
type textarea "x"
type textarea "ci"
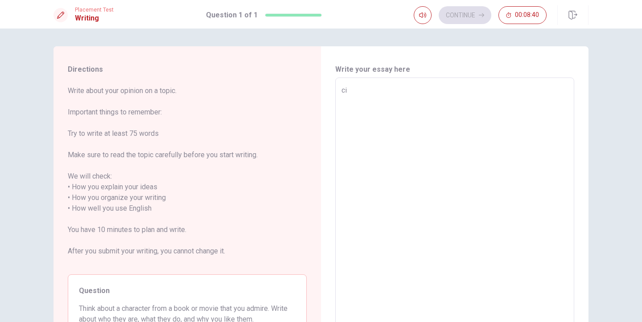
type textarea "x"
type textarea "cin"
type textarea "x"
type textarea "ci"
type textarea "x"
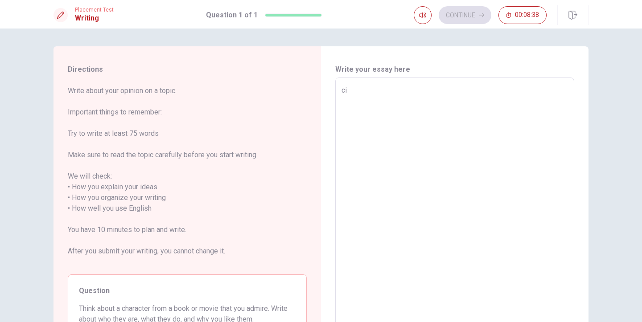
type textarea "c"
type textarea "x"
type textarea "H"
type textarea "x"
type textarea "Hu"
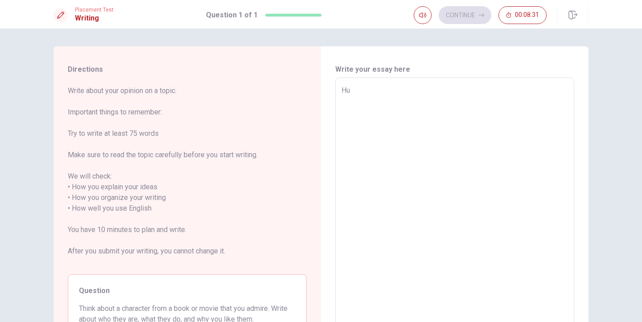
type textarea "x"
type textarea "Hul"
type textarea "x"
type textarea "Hulk"
type textarea "x"
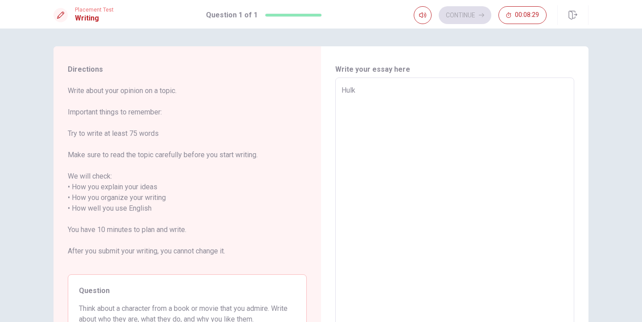
type textarea "Hulk"
type textarea "x"
type textarea "Hulk"
type textarea "x"
type textarea "Hulk S"
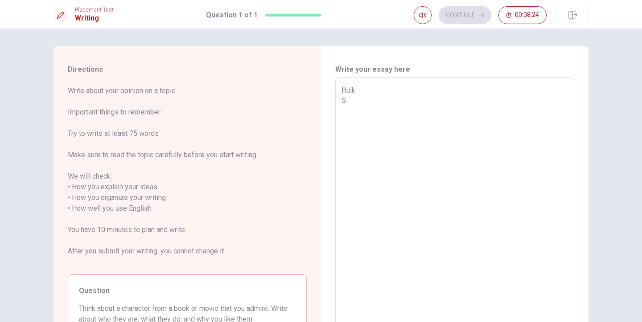
type textarea "x"
type textarea "Hulk ST"
type textarea "x"
type textarea "Hulk STR"
type textarea "x"
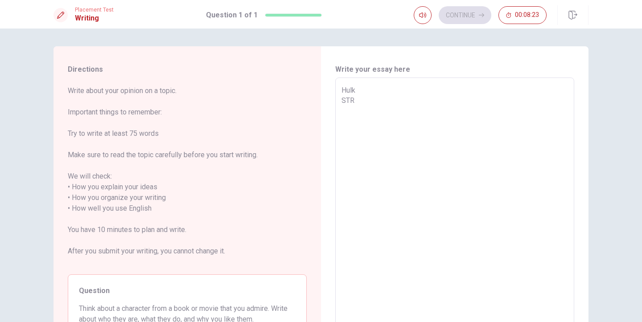
type textarea "Hulk STRO"
type textarea "x"
type textarea "Hulk STRON"
type textarea "x"
type textarea "Hulk STRONG"
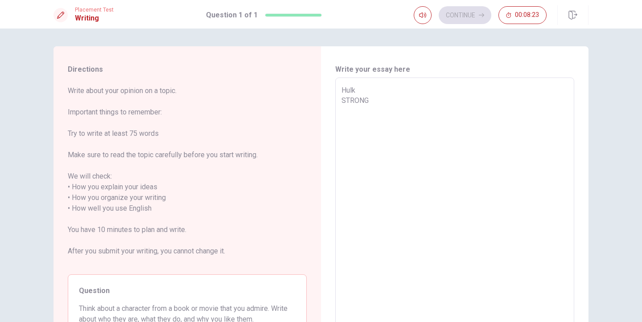
type textarea "x"
type textarea "[PERSON_NAME],"
type textarea "x"
type textarea "[PERSON_NAME],"
type textarea "x"
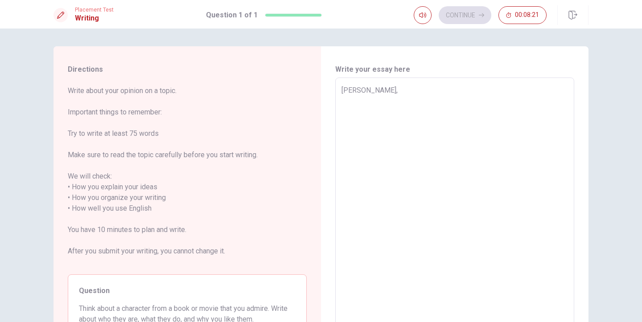
type textarea "[PERSON_NAME],"
type textarea "x"
type textarea "Hulk STRONG"
type textarea "x"
type textarea "Hulk STRON"
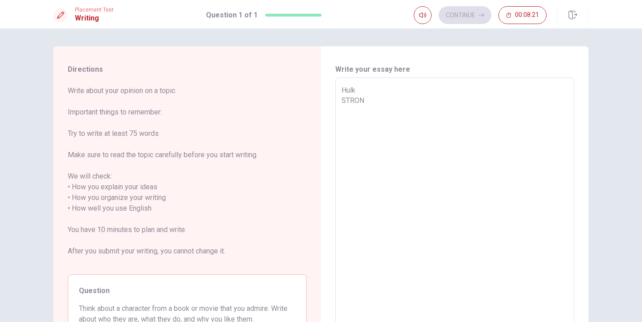
type textarea "x"
type textarea "Hulk STRO"
type textarea "x"
type textarea "Hulk STR"
type textarea "x"
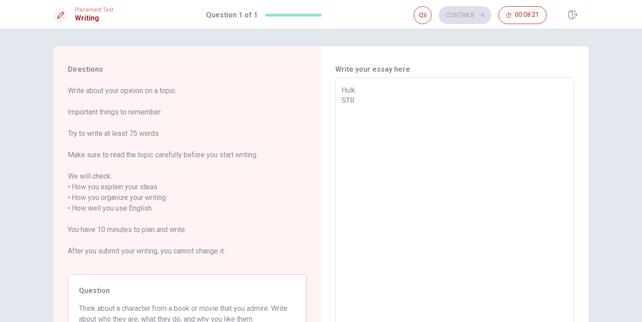
type textarea "Hulk ST"
type textarea "x"
type textarea "Hulk S"
type textarea "x"
type textarea "Hulk St"
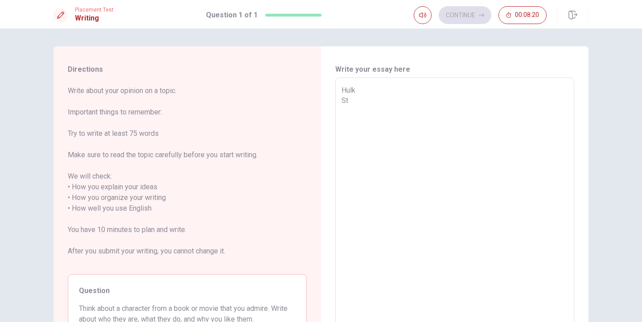
type textarea "x"
type textarea "Hulk Str"
type textarea "x"
type textarea "Hulk Stro"
type textarea "x"
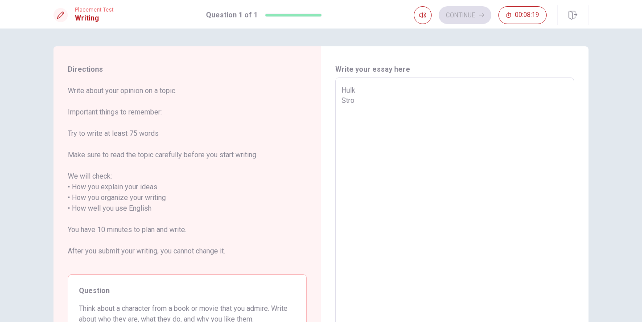
type textarea "Hulk Stron"
type textarea "x"
type textarea "Hulk Strong"
click at [388, 91] on textarea "Hulk Strong" at bounding box center [455, 209] width 227 height 248
type textarea "x"
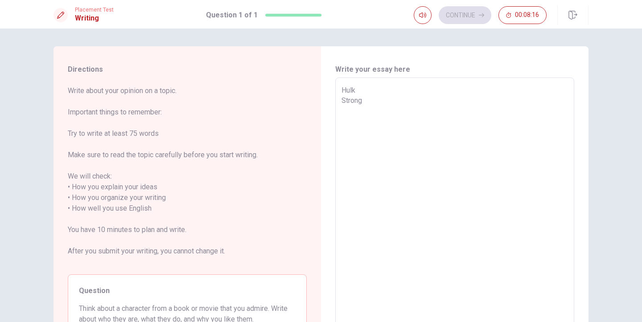
type textarea "Hulk , Strong"
type textarea "x"
type textarea "Hulk , Strong"
type textarea "x"
type textarea "Hulk , Strong"
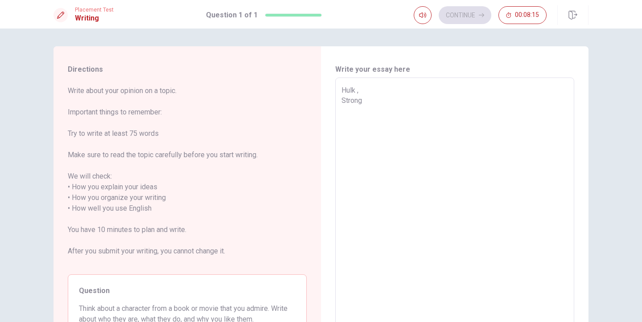
type textarea "x"
type textarea "Hulk Strong"
type textarea "x"
type textarea "Hulk Strong"
drag, startPoint x: 340, startPoint y: 98, endPoint x: 396, endPoint y: 102, distance: 56.8
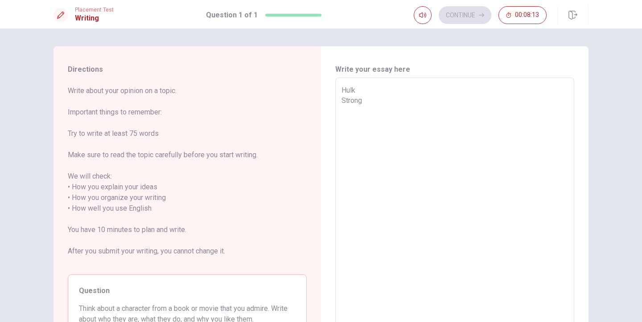
click at [396, 102] on div "Hulk Strong x ​" at bounding box center [454, 209] width 239 height 262
click at [396, 102] on textarea "Hulk Strong" at bounding box center [455, 209] width 227 height 248
type textarea "x"
type textarea "Hulk Stron"
type textarea "x"
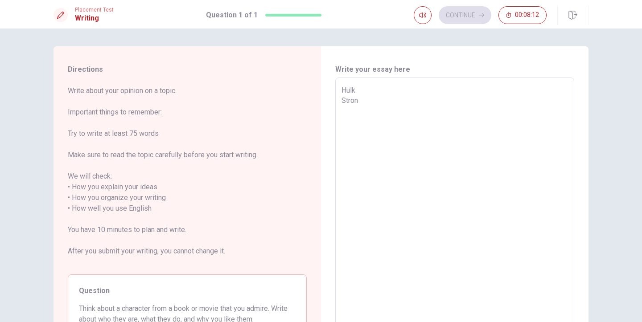
type textarea "Hulk Stro"
type textarea "x"
type textarea "Hulk Str"
type textarea "x"
type textarea "Hulk St"
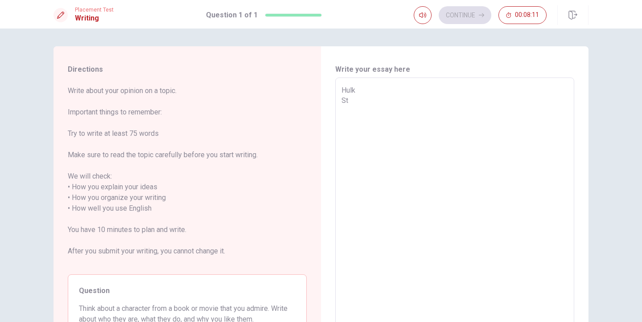
type textarea "x"
type textarea "Hulk S"
type textarea "x"
type textarea "Hulk"
type textarea "x"
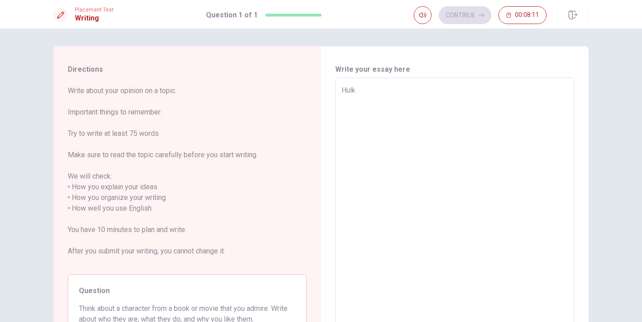
type textarea "Hulk"
type textarea "x"
type textarea "Hulk"
type textarea "x"
type textarea "Hulk,"
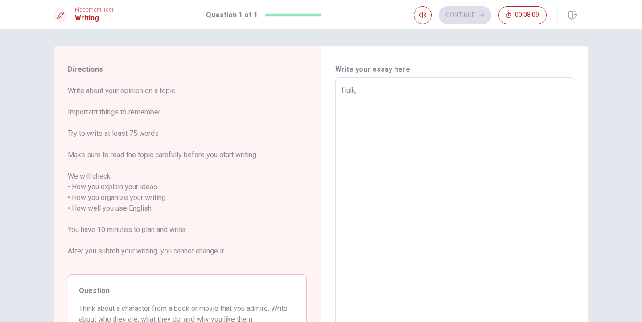
type textarea "x"
type textarea "Hulk,"
type textarea "x"
type textarea "Hulk, s"
type textarea "x"
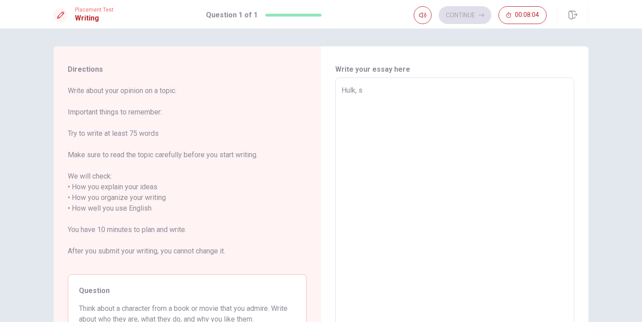
type textarea "Hulk, st"
type textarea "x"
type textarea "Hulk, str"
type textarea "x"
type textarea "Hulk, stro"
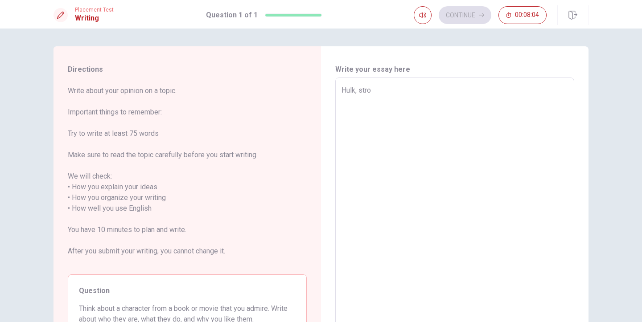
type textarea "x"
type textarea "Hulk, stron"
type textarea "x"
type textarea "Hulk, strong"
type textarea "x"
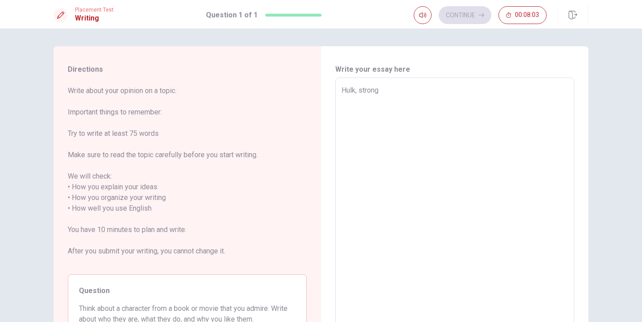
type textarea "Hulk, strong,"
type textarea "x"
type textarea "Hulk, strong,"
type textarea "x"
type textarea "Hulk, strong, f"
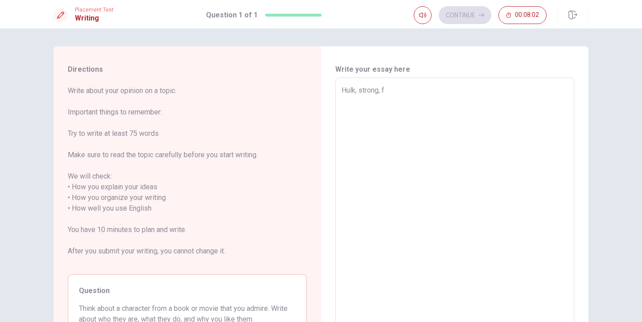
type textarea "x"
type textarea "Hulk, strong,"
type textarea "x"
type textarea "Hulk, [PERSON_NAME], g"
type textarea "x"
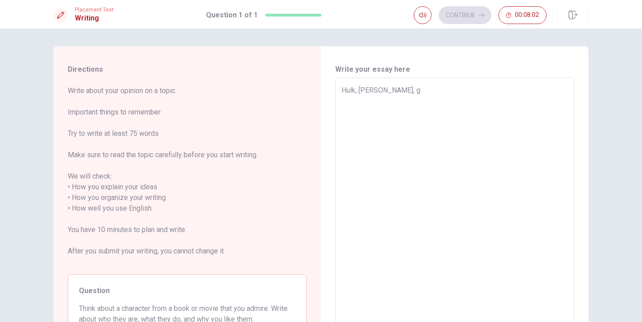
type textarea "Hulk, strong, gf"
type textarea "x"
type textarea "Hulk, strong, gfr"
type textarea "x"
type textarea "Hulk, strong, gfre"
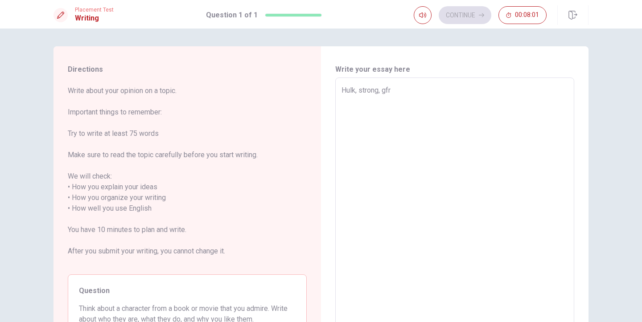
type textarea "x"
type textarea "Hulk, strong, gfree"
type textarea "x"
type textarea "Hulk, strong, gfre"
type textarea "x"
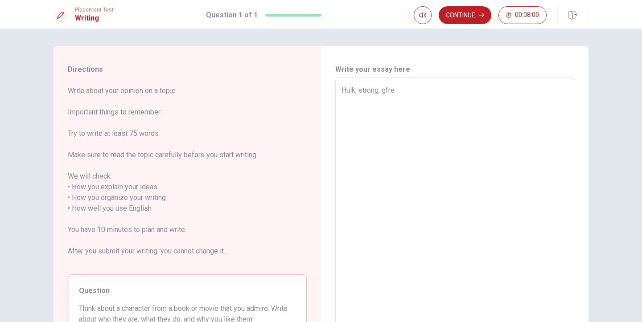
type textarea "Hulk, strong, gfr"
type textarea "x"
type textarea "Hulk, strong, gf"
type textarea "x"
type textarea "Hulk, [PERSON_NAME], g"
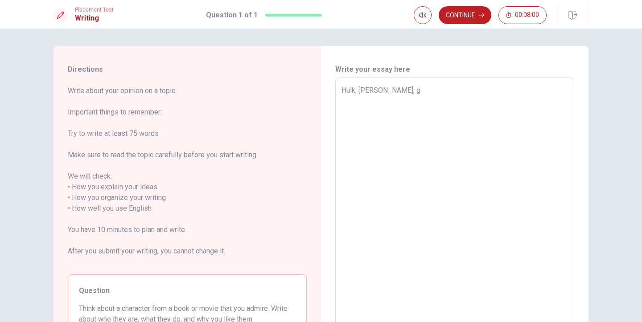
type textarea "x"
type textarea "Hulk, strong, gr"
type textarea "x"
type textarea "Hulk, strong, gre"
type textarea "x"
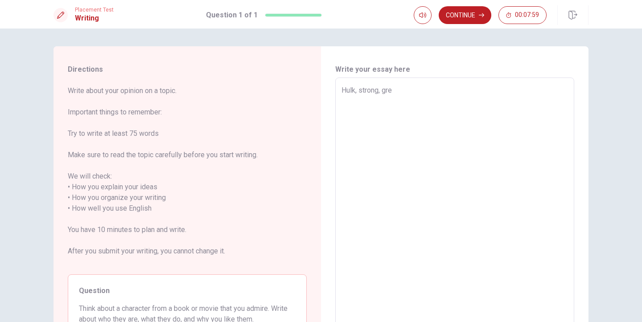
type textarea "Hulk, strong, gren"
type textarea "x"
type textarea "Hulk, strong, [PERSON_NAME]"
type textarea "x"
type textarea "Hulk, strong, grenn,"
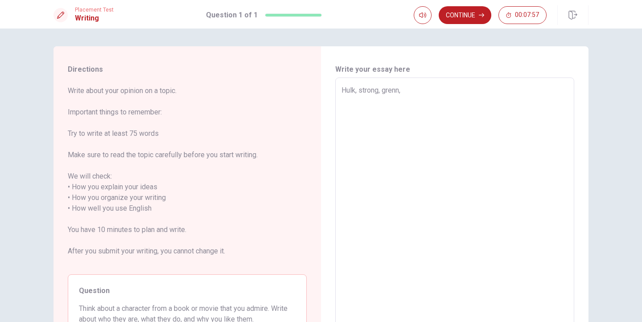
type textarea "x"
type textarea "Hulk, strong, grenn,"
type textarea "x"
type textarea "Hulk, [PERSON_NAME], [PERSON_NAME], b"
type textarea "x"
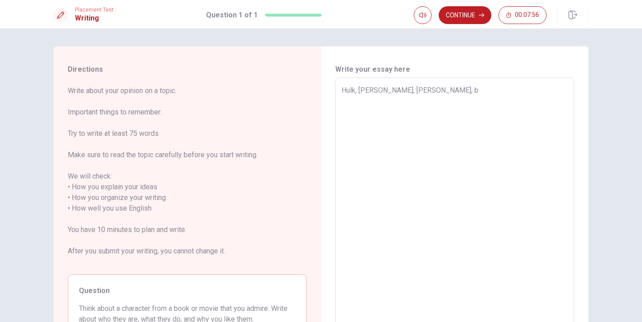
type textarea "Hulk, strong, [PERSON_NAME]"
type textarea "x"
type textarea "Hulk, [PERSON_NAME], [PERSON_NAME], b"
type textarea "x"
type textarea "Hulk, strong, grenn, bi"
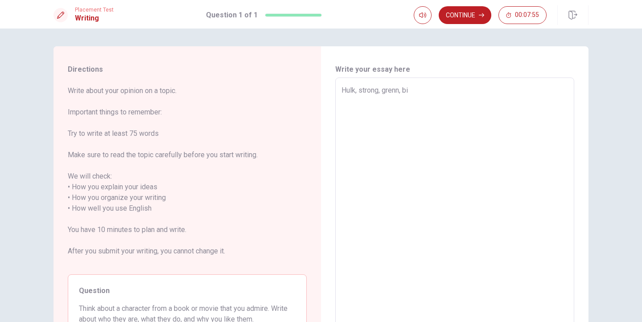
type textarea "x"
type textarea "Hulk, [PERSON_NAME], grenn, big"
type textarea "x"
type textarea "Hulk, strong, grenn, big,"
type textarea "x"
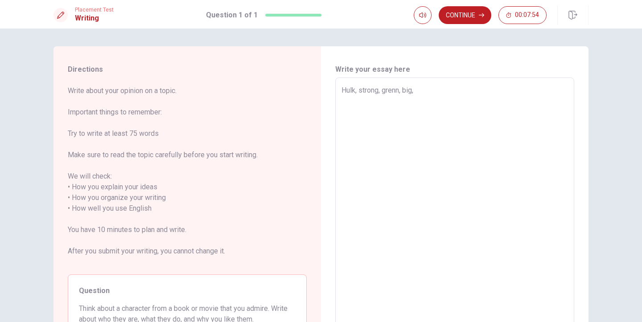
type textarea "Hulk, strong, grenn, big,"
type textarea "x"
type textarea "Hulk, strong, grenn, big,"
type textarea "x"
type textarea "Hulk, i strong, grenn, big,"
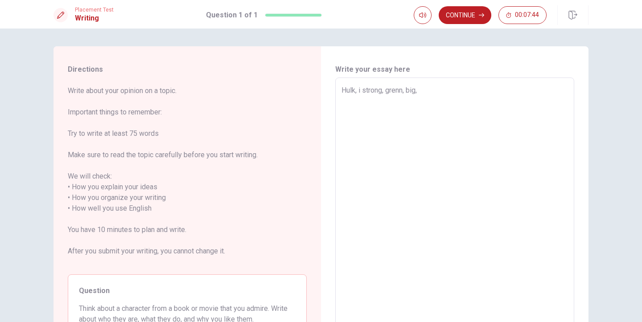
type textarea "x"
type textarea "Hulk, il strong, grenn, big,"
type textarea "x"
type textarea "Hulk, ili strong, grenn, big,"
type textarea "x"
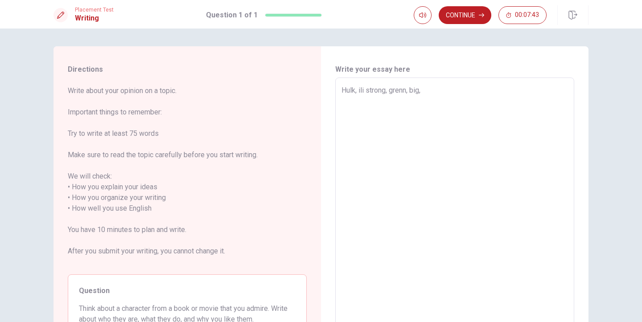
type textarea "Hulk, [PERSON_NAME], [PERSON_NAME], big,"
type textarea "x"
type textarea "Hulk, ili strong, grenn, big,"
type textarea "x"
type textarea "Hulk, il strong, grenn, big,"
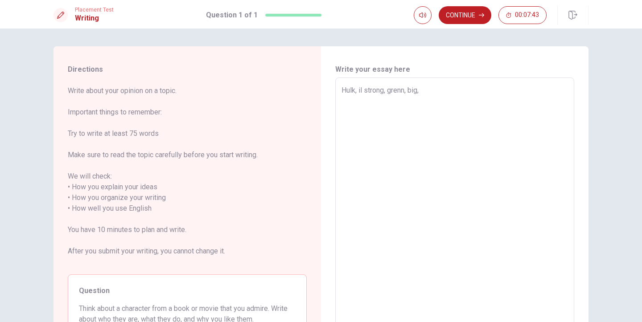
type textarea "x"
type textarea "Hulk, i strong, grenn, big,"
type textarea "x"
type textarea "Hulk, i strong, grenn, big,"
type textarea "x"
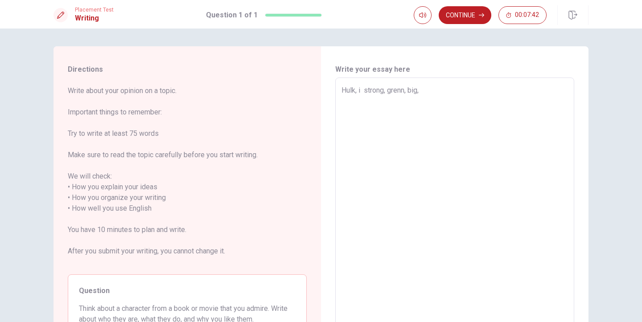
type textarea "Hulk, i l strong, grenn, big,"
type textarea "x"
type textarea "Hulk, i [PERSON_NAME], grenn, big,"
type textarea "x"
type textarea "Hulk, i lik strong, grenn, big,"
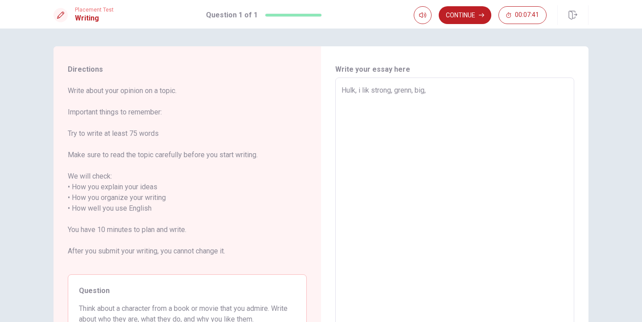
type textarea "x"
type textarea "Hulk, i like strong, grenn, big,"
type textarea "x"
type textarea "Hulk, i like strong, grenn, big,"
type textarea "x"
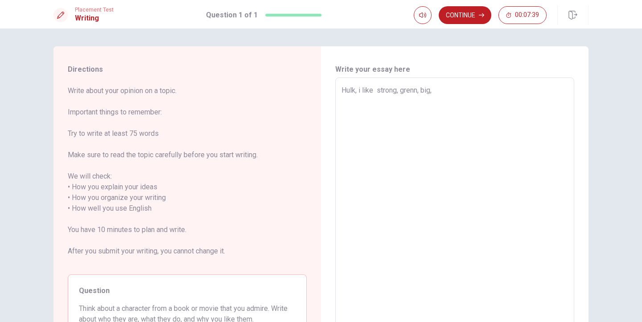
type textarea "Hulk, i like strong, grenn, big,"
click at [437, 95] on textarea "Hulk, i like strong, grenn, big," at bounding box center [455, 209] width 227 height 248
type textarea "x"
type textarea "Hulk, i like strong, grenn, big,"
type textarea "x"
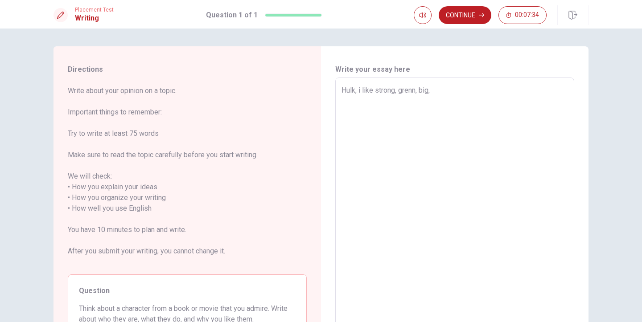
type textarea "Hulk, i like strong, grenn, big"
type textarea "x"
type textarea "Hulk, i like strong, grenn, big."
type textarea "x"
type textarea "Hulk, i like strong, grenn, big."
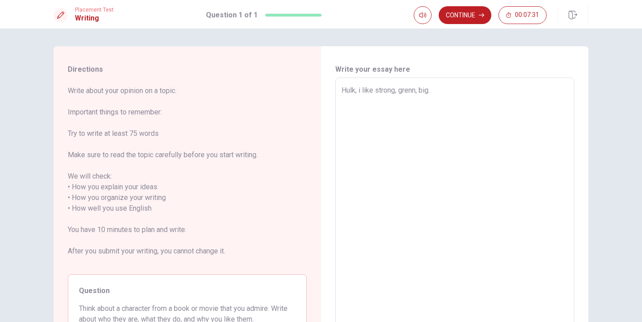
type textarea "x"
type textarea "Hulk, i like strong, grenn, big."
type textarea "x"
click at [419, 91] on textarea "Hulk, i like strong, grenn, big." at bounding box center [455, 209] width 227 height 248
type textarea "Hulk, i like strong, grenn,big."
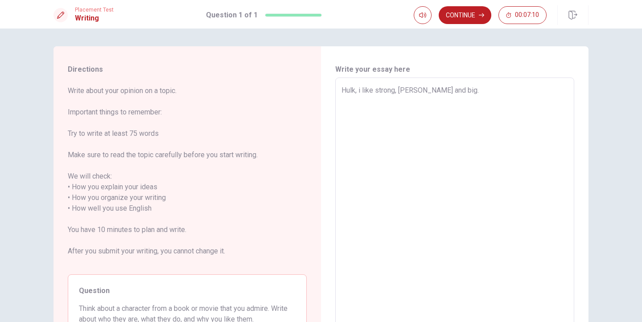
click at [454, 89] on textarea "Hulk, i like strong, [PERSON_NAME] and big." at bounding box center [455, 209] width 227 height 248
click at [400, 128] on textarea "Hulk, i like strong, [PERSON_NAME] and big. I DONT NO I'm my sorry" at bounding box center [455, 209] width 227 height 248
click at [410, 123] on textarea "Hulk, i like strong, [PERSON_NAME] and big. I DONT NO I'm my sorry" at bounding box center [455, 209] width 227 height 248
click at [416, 91] on textarea "Hulk, i like strong, [PERSON_NAME] and big. I DONT NO I'm my sorry" at bounding box center [455, 209] width 227 height 248
click at [448, 89] on textarea "Hulk, i like strong, [PERSON_NAME] and big. I DONT NO I'm my sorry" at bounding box center [455, 209] width 227 height 248
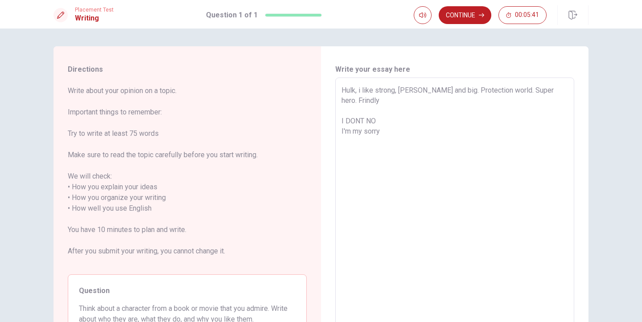
click at [546, 90] on textarea "Hulk, i like strong, [PERSON_NAME] and big. Protection world. Super hero. Frind…" at bounding box center [455, 209] width 227 height 248
click at [566, 91] on textarea "Hulk, i like strong, [PERSON_NAME] and big. Protection world. Super hero. Frien…" at bounding box center [455, 209] width 227 height 248
click at [438, 131] on textarea "Hulk, i like strong, [PERSON_NAME] and big. Protection world. Super hero. Frien…" at bounding box center [455, 209] width 227 height 248
click at [392, 96] on textarea "Hulk, i like strong, [PERSON_NAME] and big. Protection world. Super hero. Frien…" at bounding box center [455, 209] width 227 height 248
click at [363, 91] on textarea "Hulk, i like strong, [PERSON_NAME] and big. Protection world. Super hero. Frien…" at bounding box center [455, 209] width 227 height 248
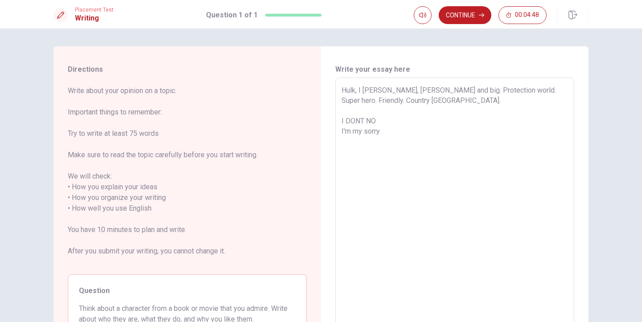
click at [397, 130] on textarea "Hulk, I [PERSON_NAME], [PERSON_NAME] and big. Protection world. Super hero. Fri…" at bounding box center [455, 209] width 227 height 248
drag, startPoint x: 339, startPoint y: 120, endPoint x: 406, endPoint y: 155, distance: 76.0
click at [406, 155] on div "Hulk, I [PERSON_NAME], [PERSON_NAME] and big. Protection world. Super hero. Fri…" at bounding box center [454, 209] width 239 height 262
click at [396, 117] on textarea "Hulk, I [PERSON_NAME], [PERSON_NAME] and big. Protection world. Super hero. Fri…" at bounding box center [455, 209] width 227 height 248
click at [396, 132] on textarea "Hulk, I [PERSON_NAME], [PERSON_NAME] and big. Protection world. Super hero. Fri…" at bounding box center [455, 209] width 227 height 248
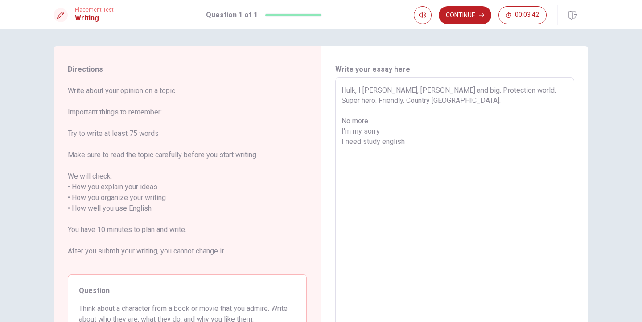
click at [385, 141] on textarea "Hulk, I [PERSON_NAME], [PERSON_NAME] and big. Protection world. Super hero. Fri…" at bounding box center [455, 209] width 227 height 248
click at [463, 14] on button "Continue" at bounding box center [465, 15] width 53 height 18
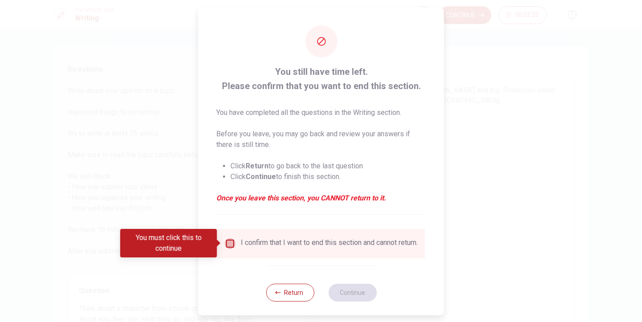
click at [231, 240] on input "You must click this to continue" at bounding box center [230, 243] width 11 height 11
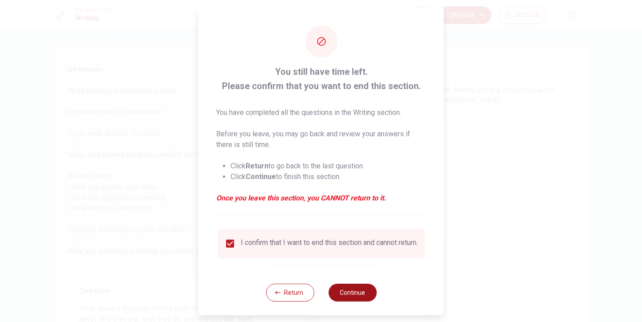
click at [348, 301] on button "Continue" at bounding box center [352, 293] width 48 height 18
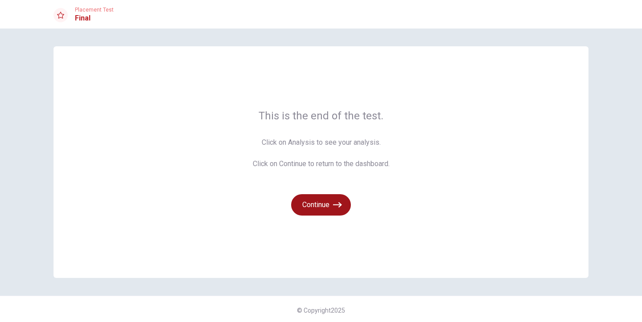
click at [320, 204] on button "Continue" at bounding box center [321, 204] width 60 height 21
